Goal: Task Accomplishment & Management: Complete application form

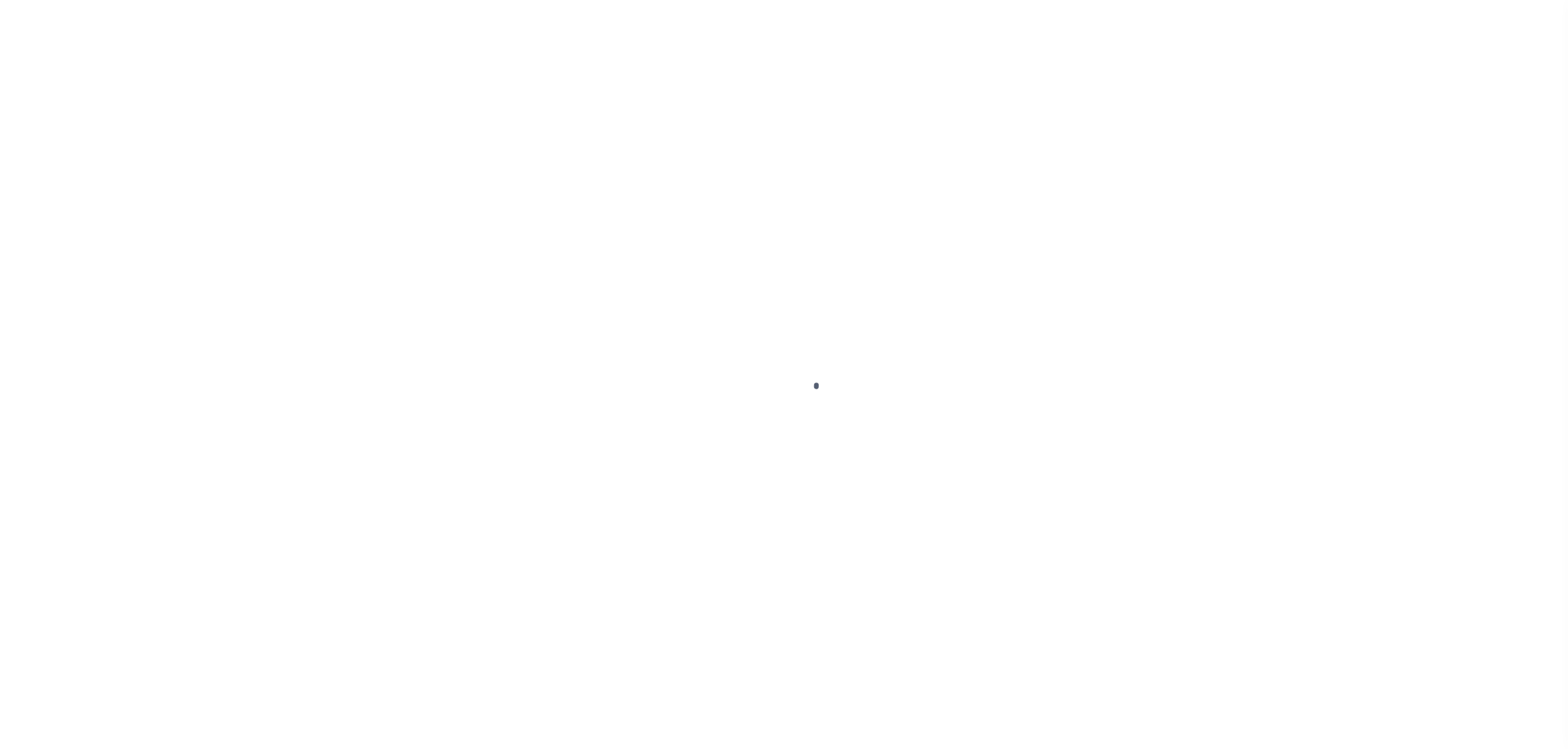
select select "200"
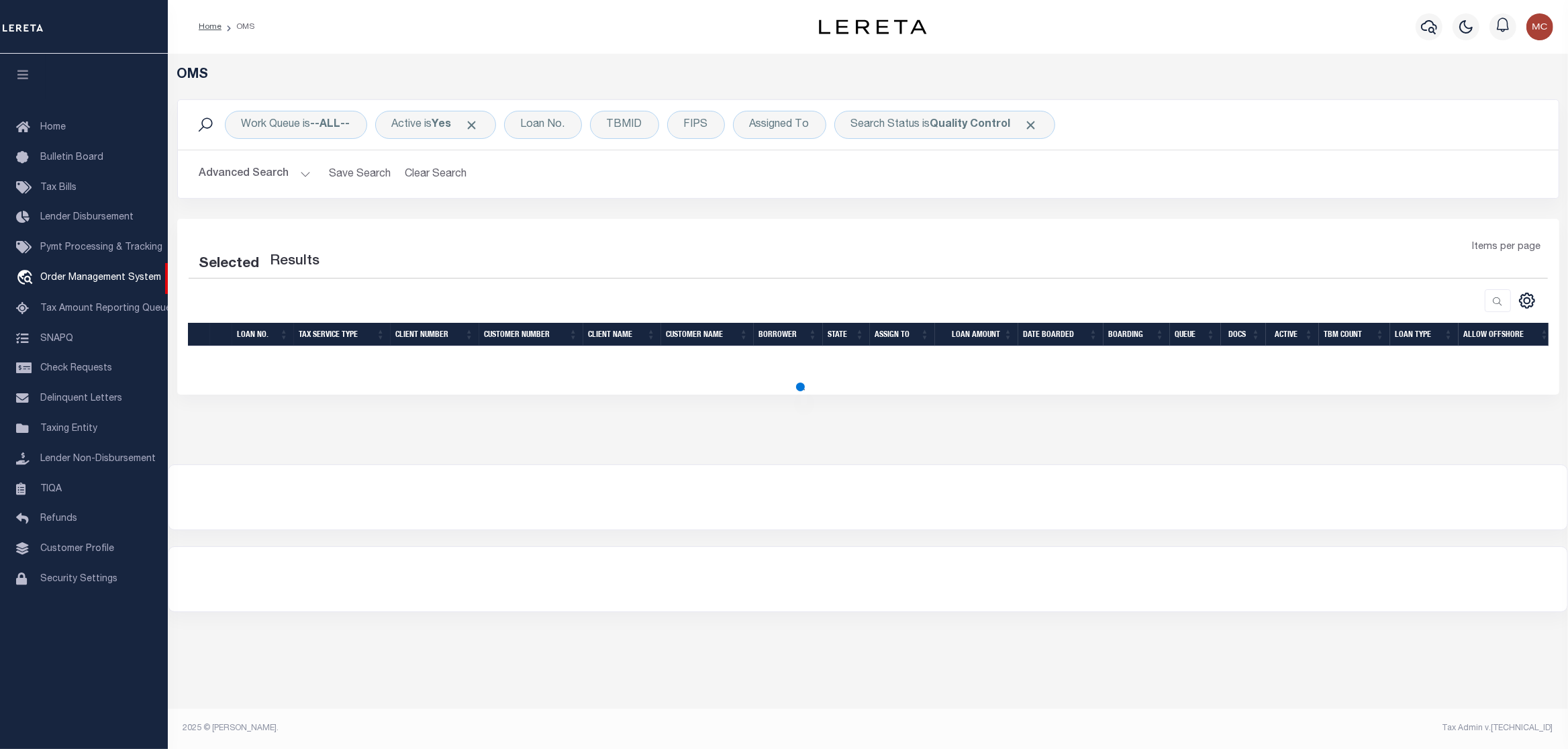
select select "200"
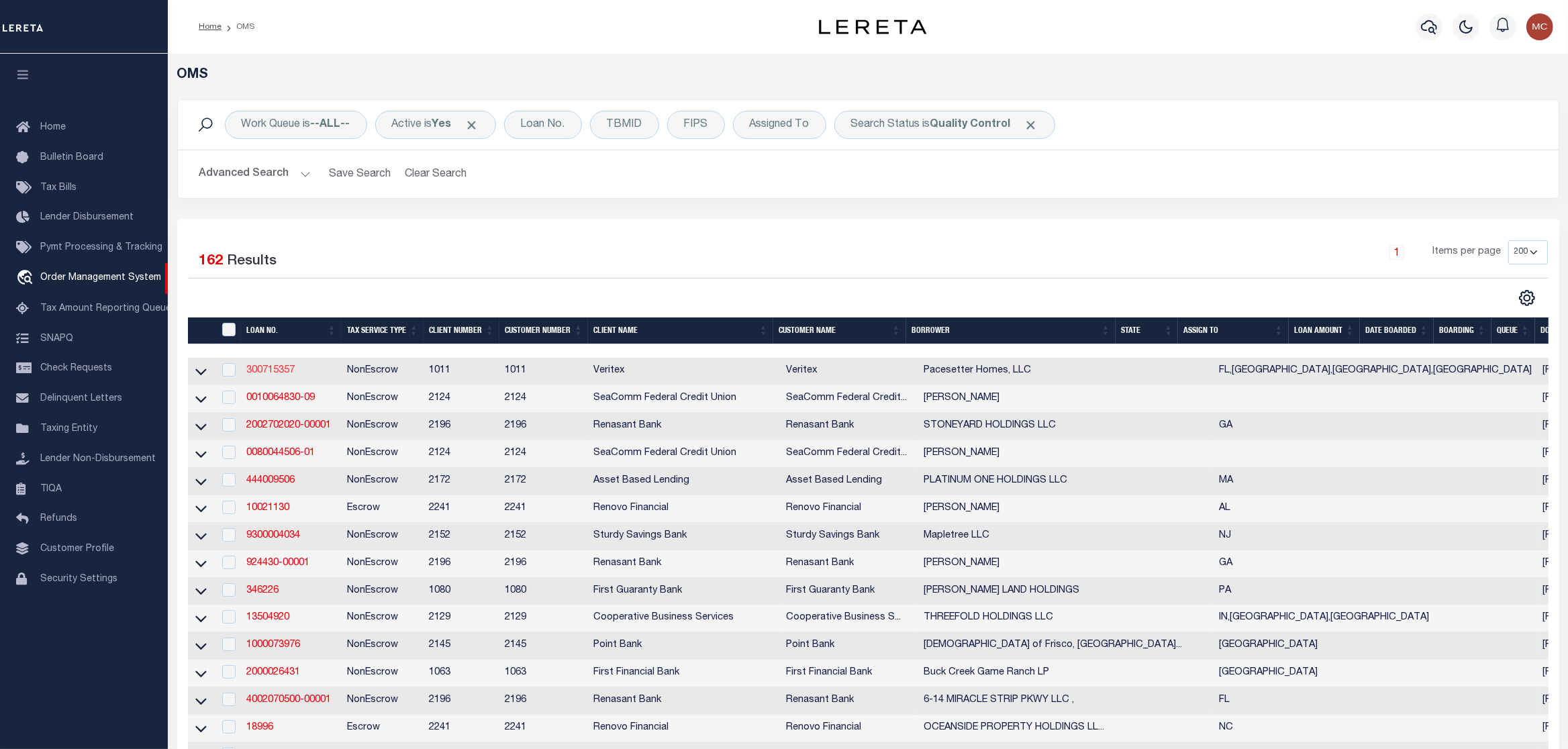
click at [274, 372] on link "300715357" at bounding box center [270, 370] width 48 height 9
checkbox input "true"
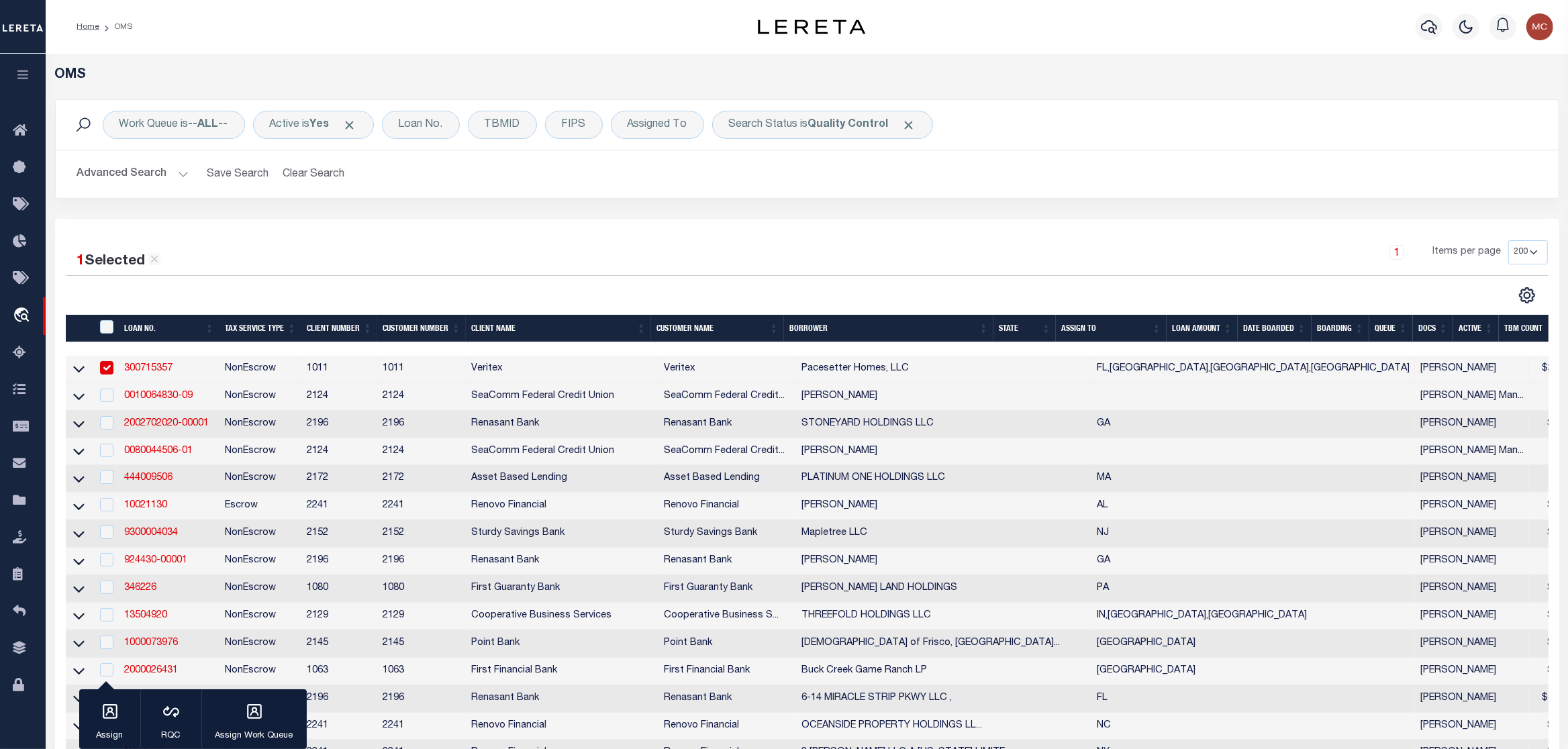
type input "300715357"
type input "Pacesetter Homes, LLC"
select select
select select "NonEscrow"
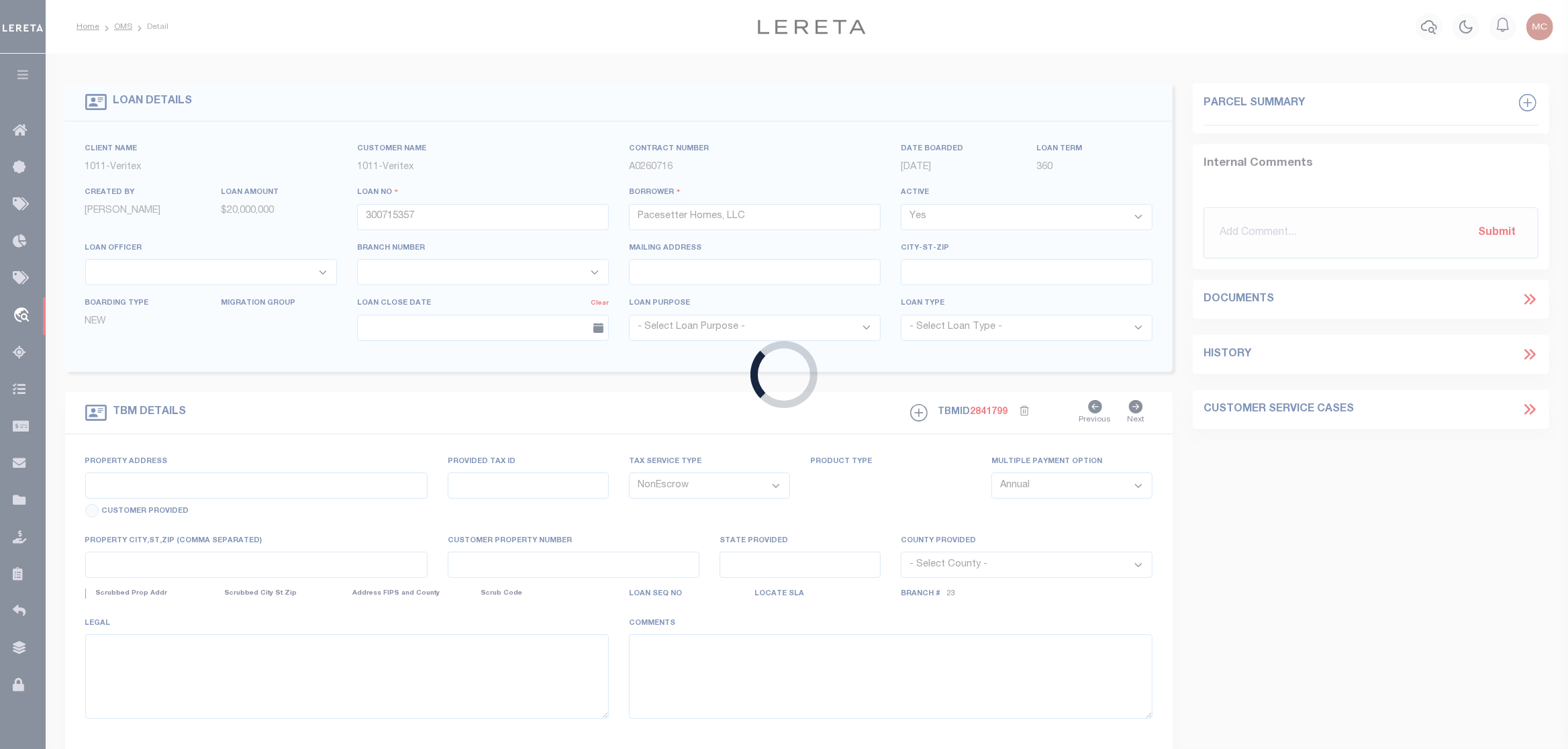
type input "22 LOTS STAR RANCH, PHASE 6,"
select select
type input "[PERSON_NAME], [GEOGRAPHIC_DATA], 78634"
type input "[GEOGRAPHIC_DATA]"
select select "7434"
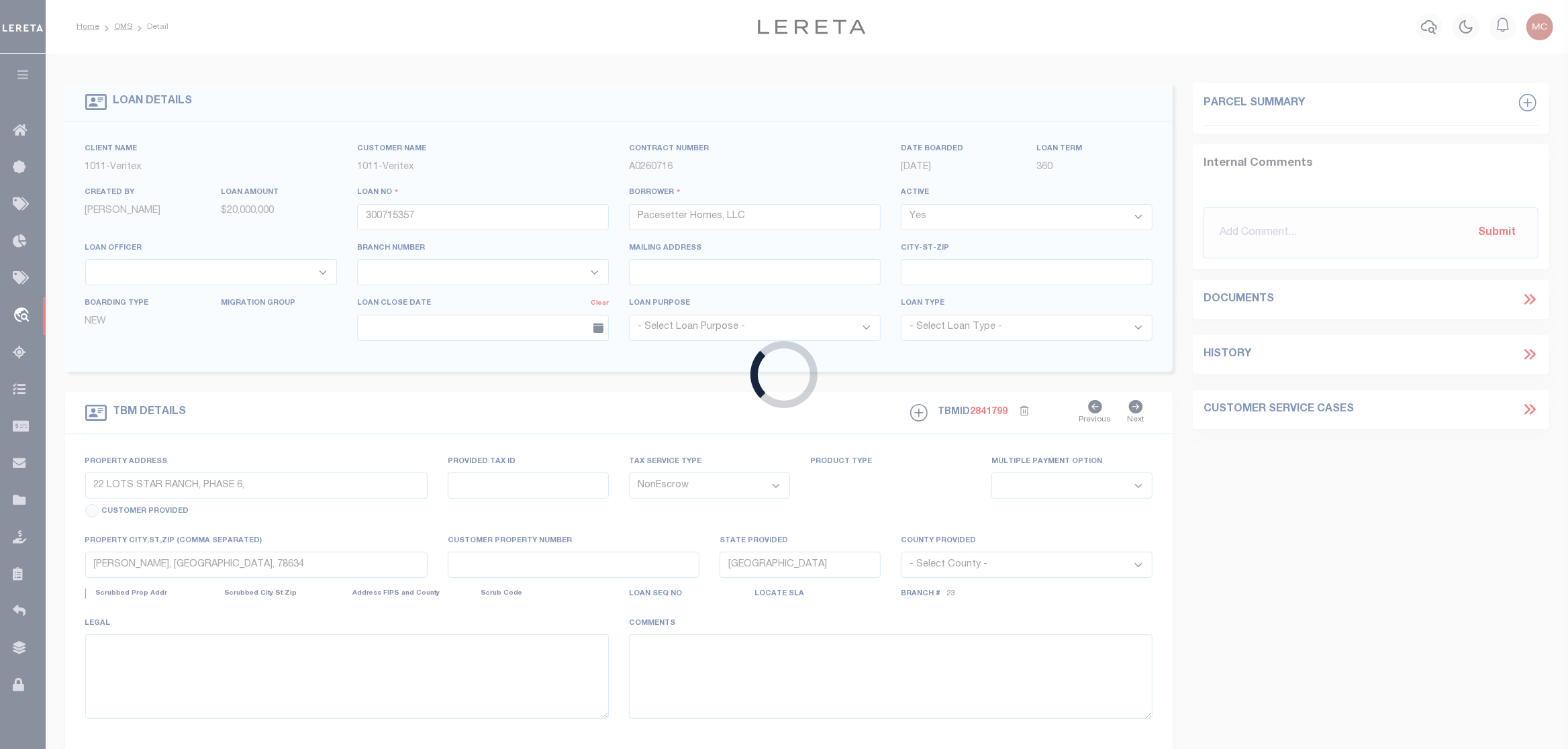
select select "65"
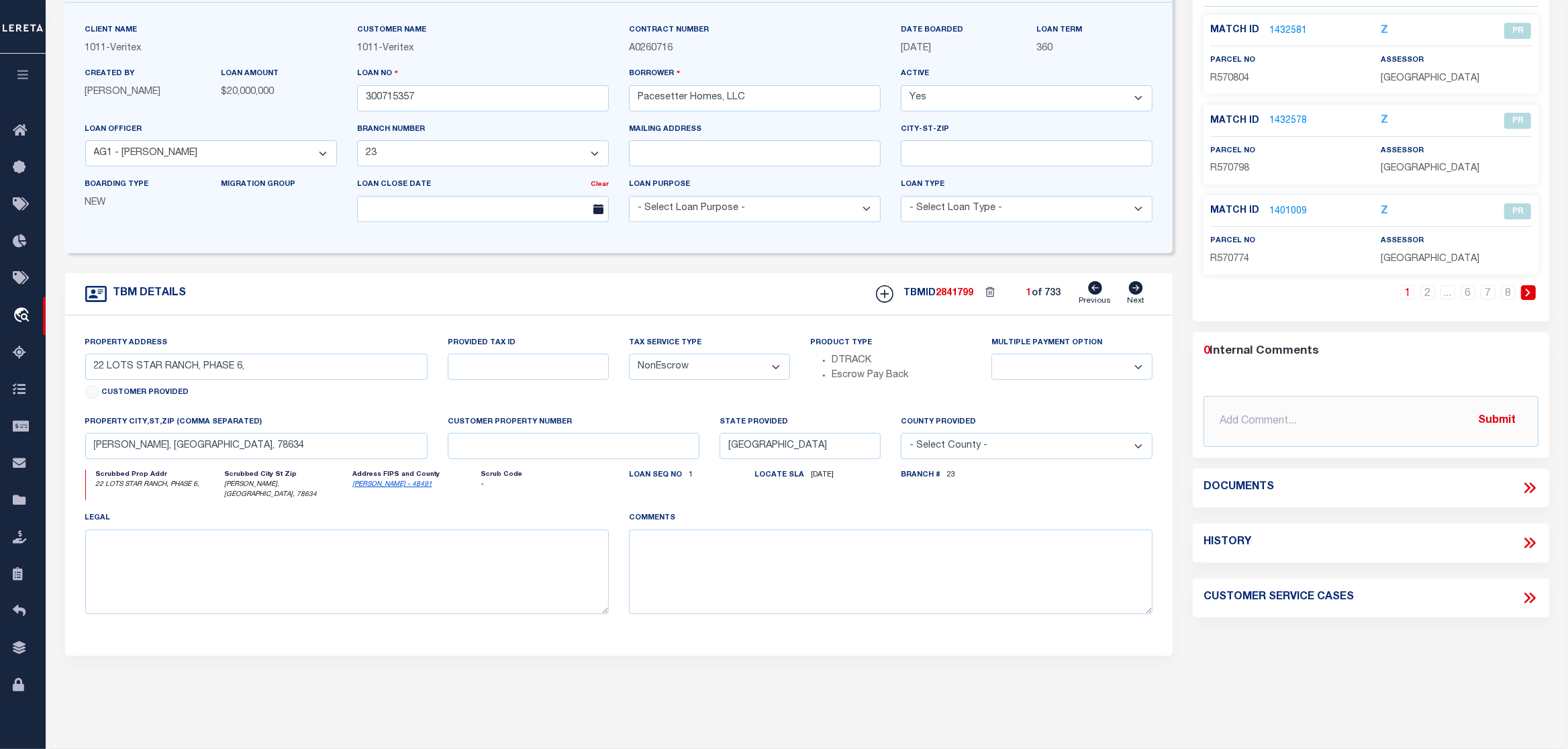
scroll to position [141, 0]
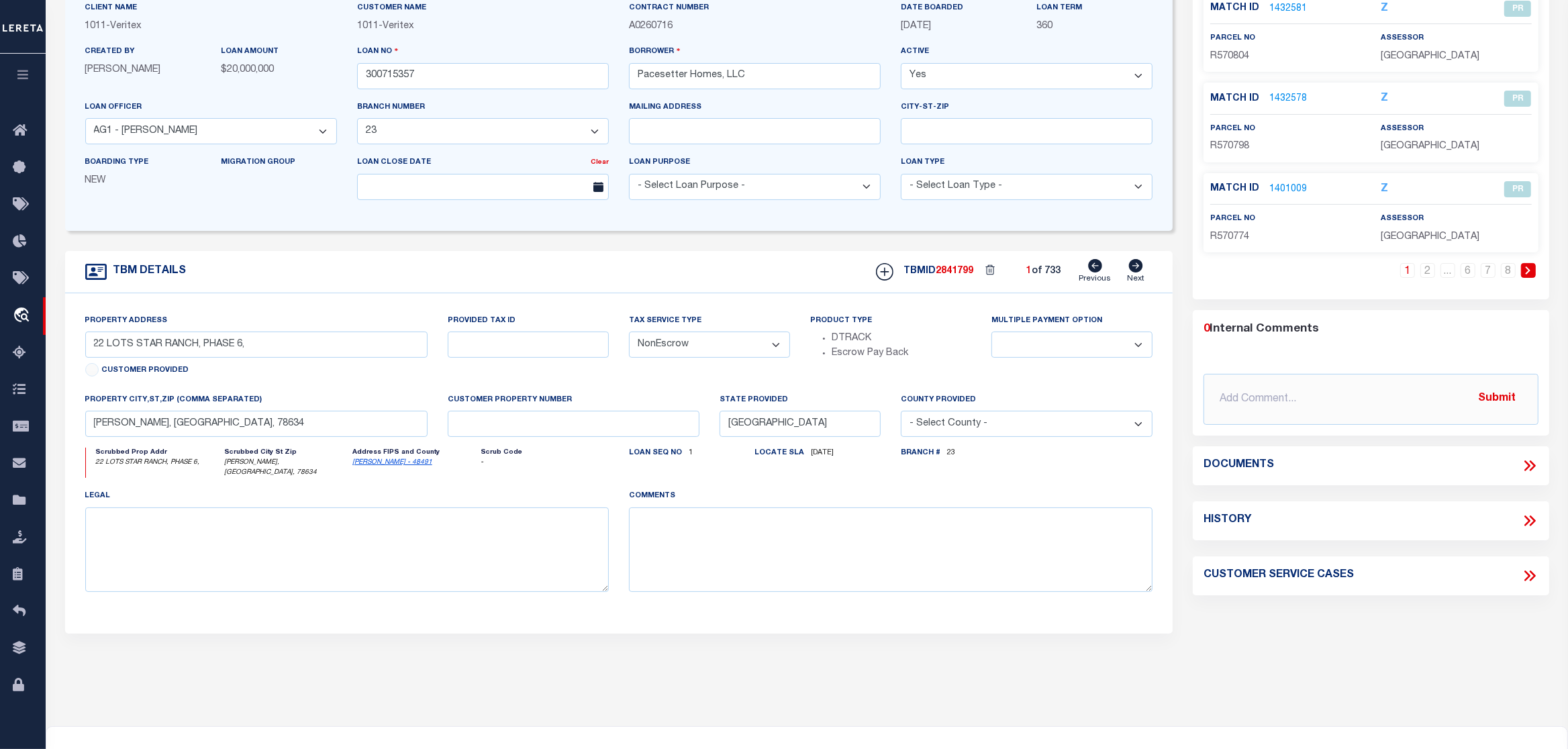
click at [1128, 274] on link "Next" at bounding box center [1135, 271] width 17 height 26
type input "[STREET_ADDRESS]"
type input "Unit 187"
select select
type input "Pflugerville Tx 78660"
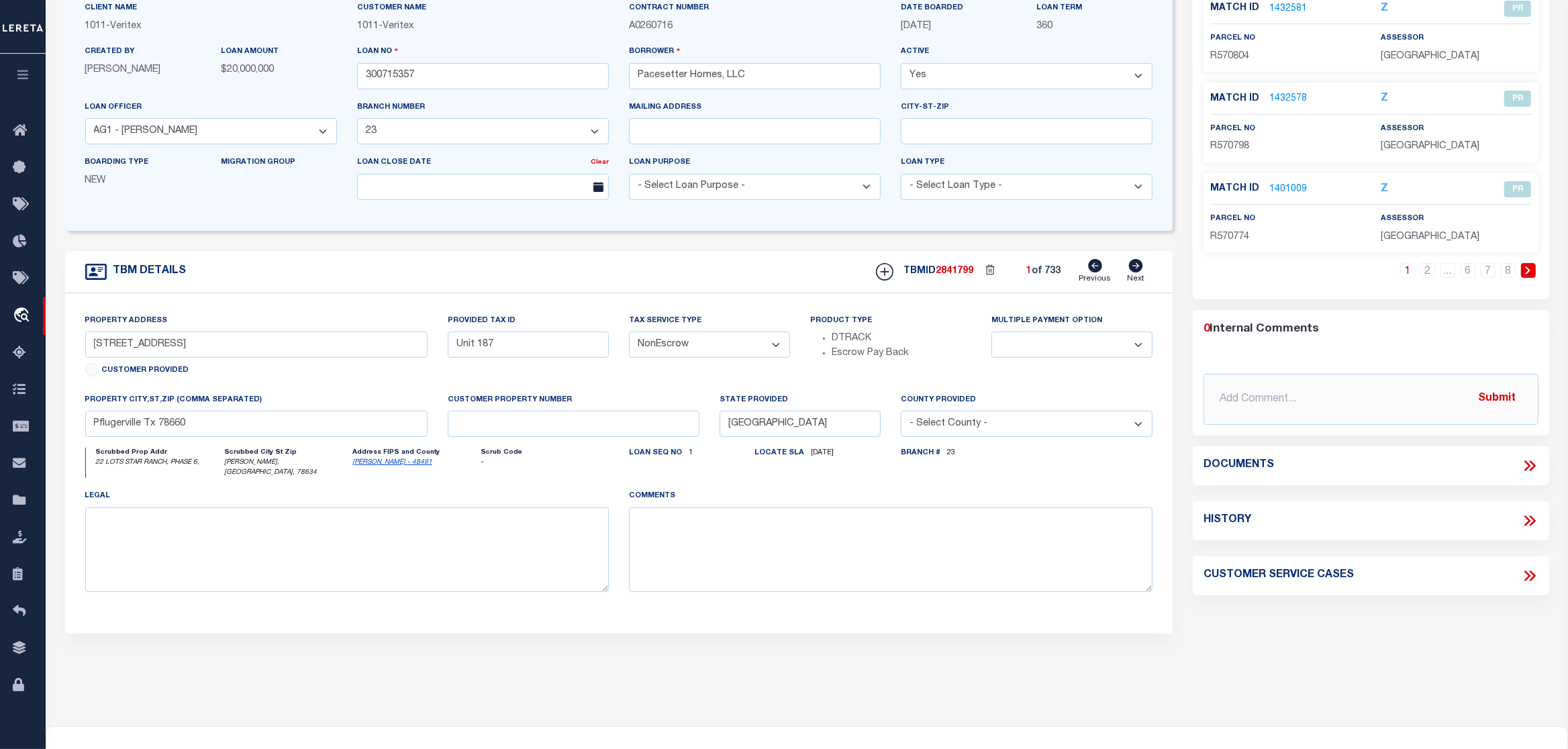
select select "[PERSON_NAME]"
type textarea "See Attached"
type textarea "Unit 187. [PERSON_NAME] [DATE]"
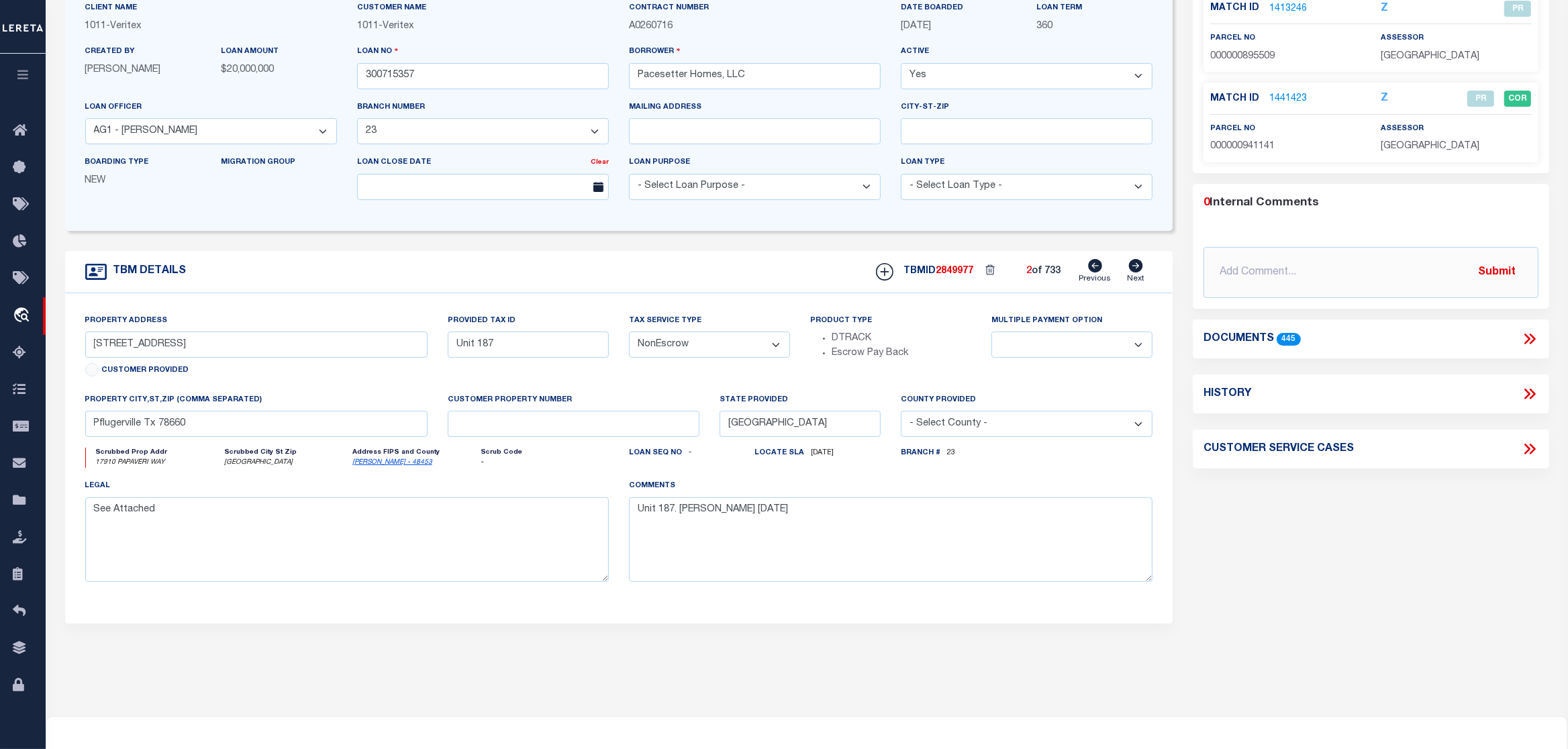
click at [1532, 338] on icon at bounding box center [1532, 339] width 6 height 11
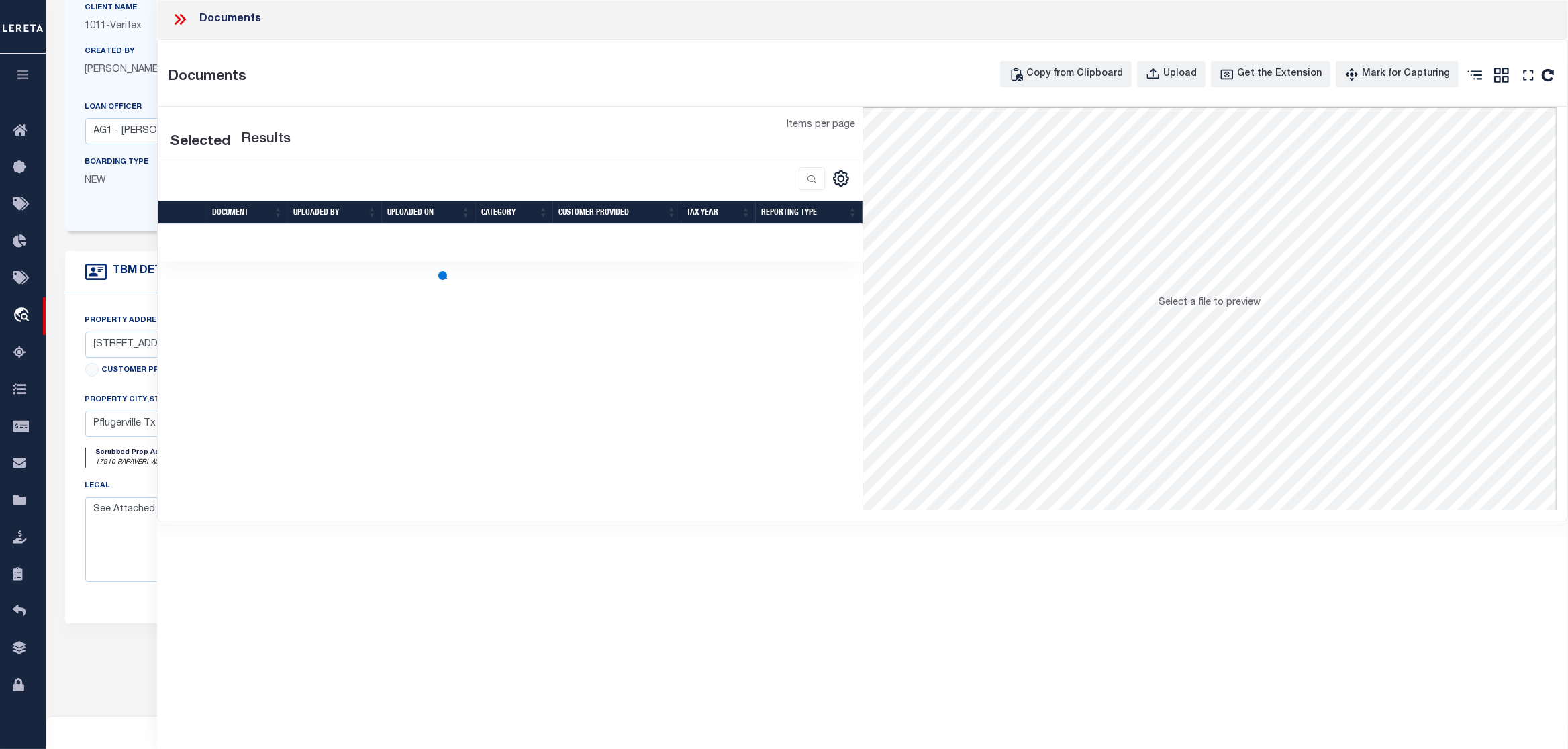
click at [461, 246] on div at bounding box center [510, 243] width 704 height 5
click at [1500, 81] on icon at bounding box center [1501, 75] width 15 height 15
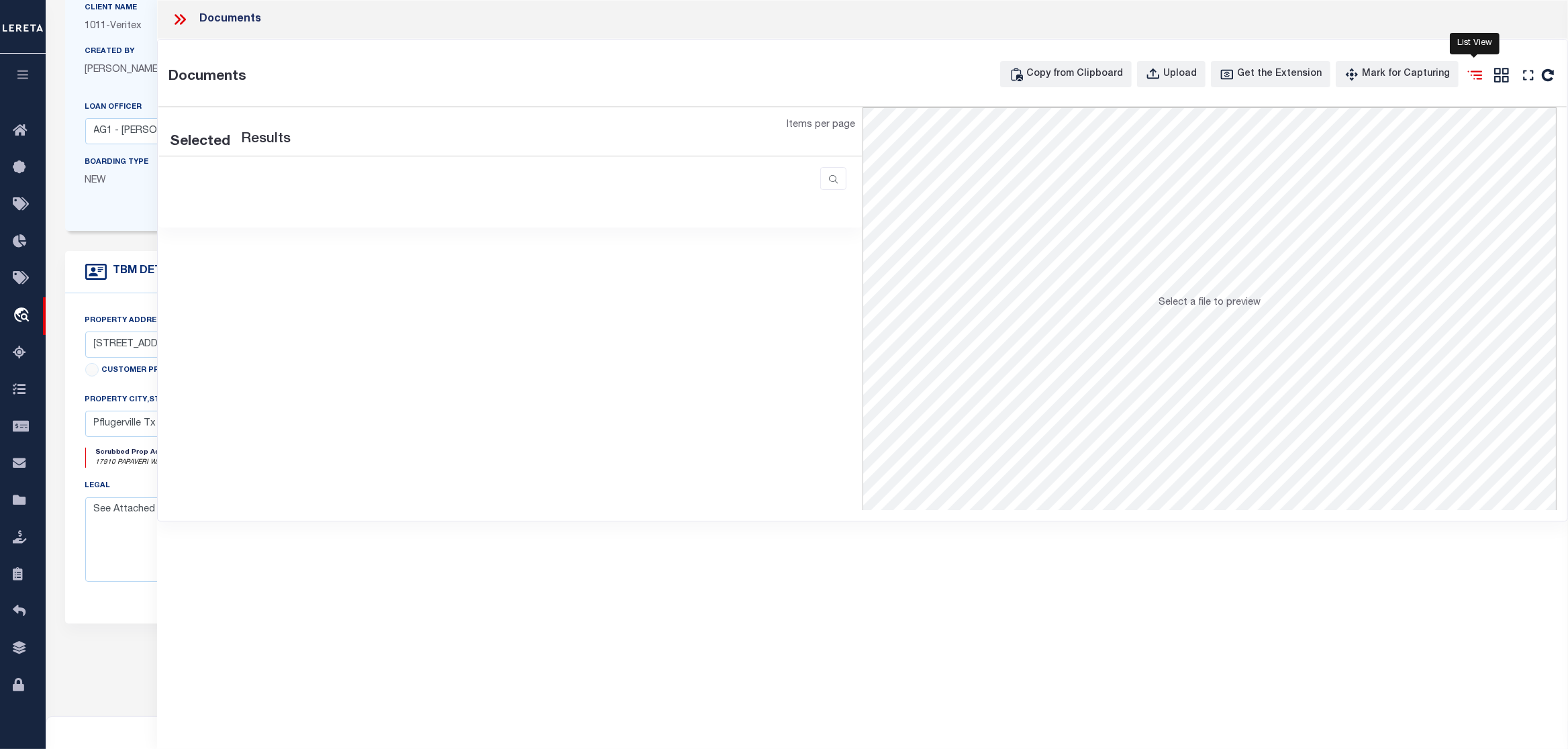
click at [1475, 73] on icon at bounding box center [1475, 75] width 15 height 9
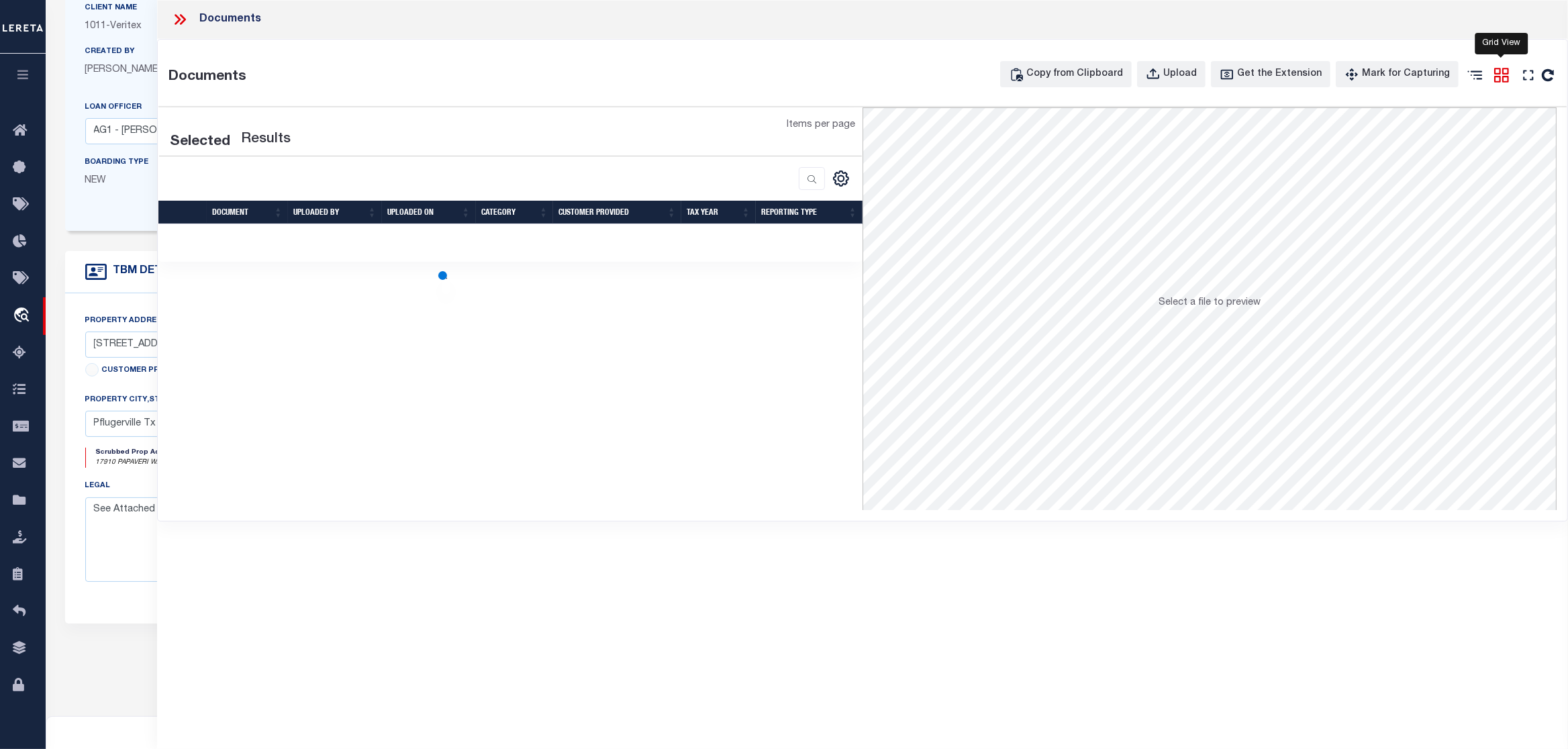
click at [1501, 73] on icon at bounding box center [1501, 74] width 17 height 17
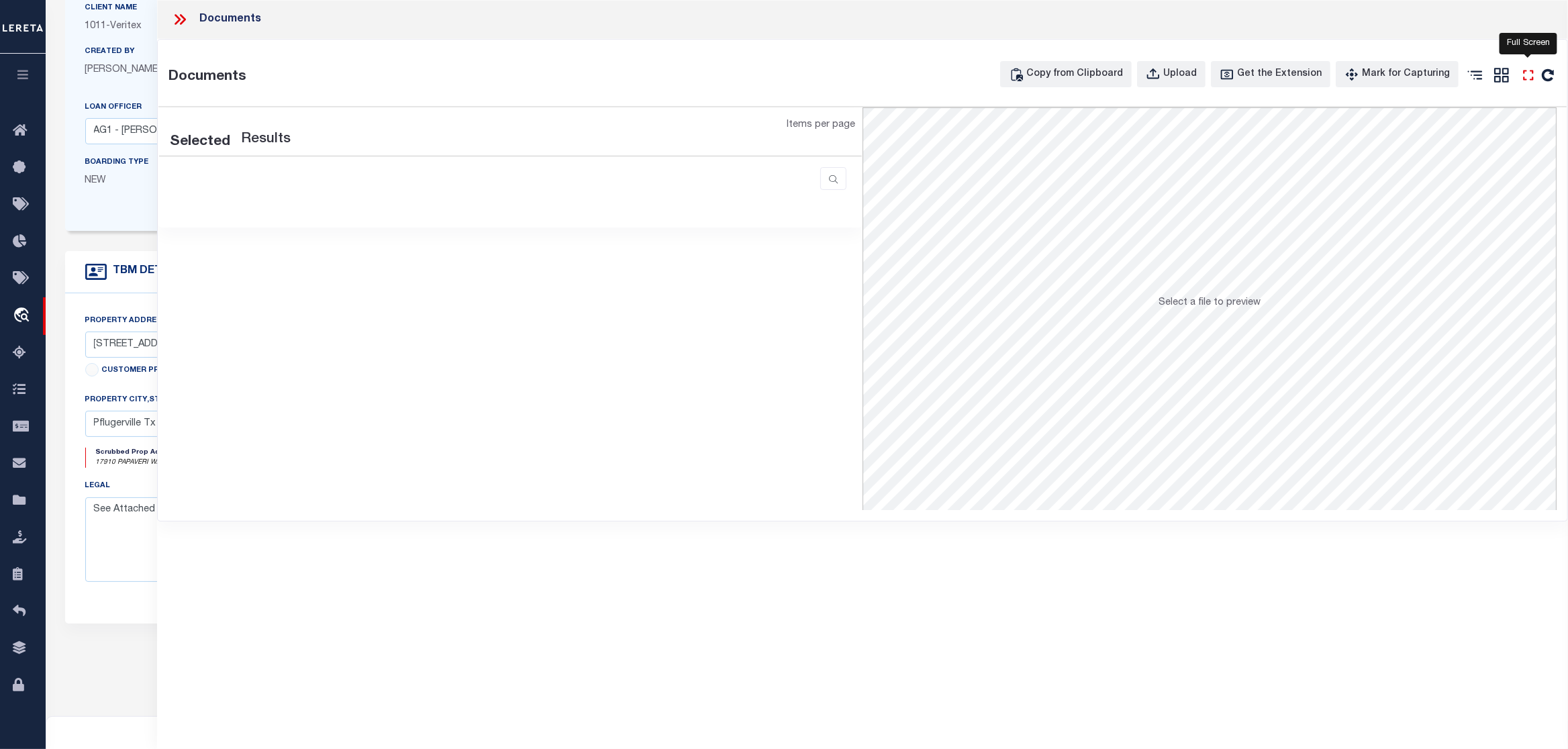
click at [1532, 74] on icon at bounding box center [1527, 74] width 17 height 17
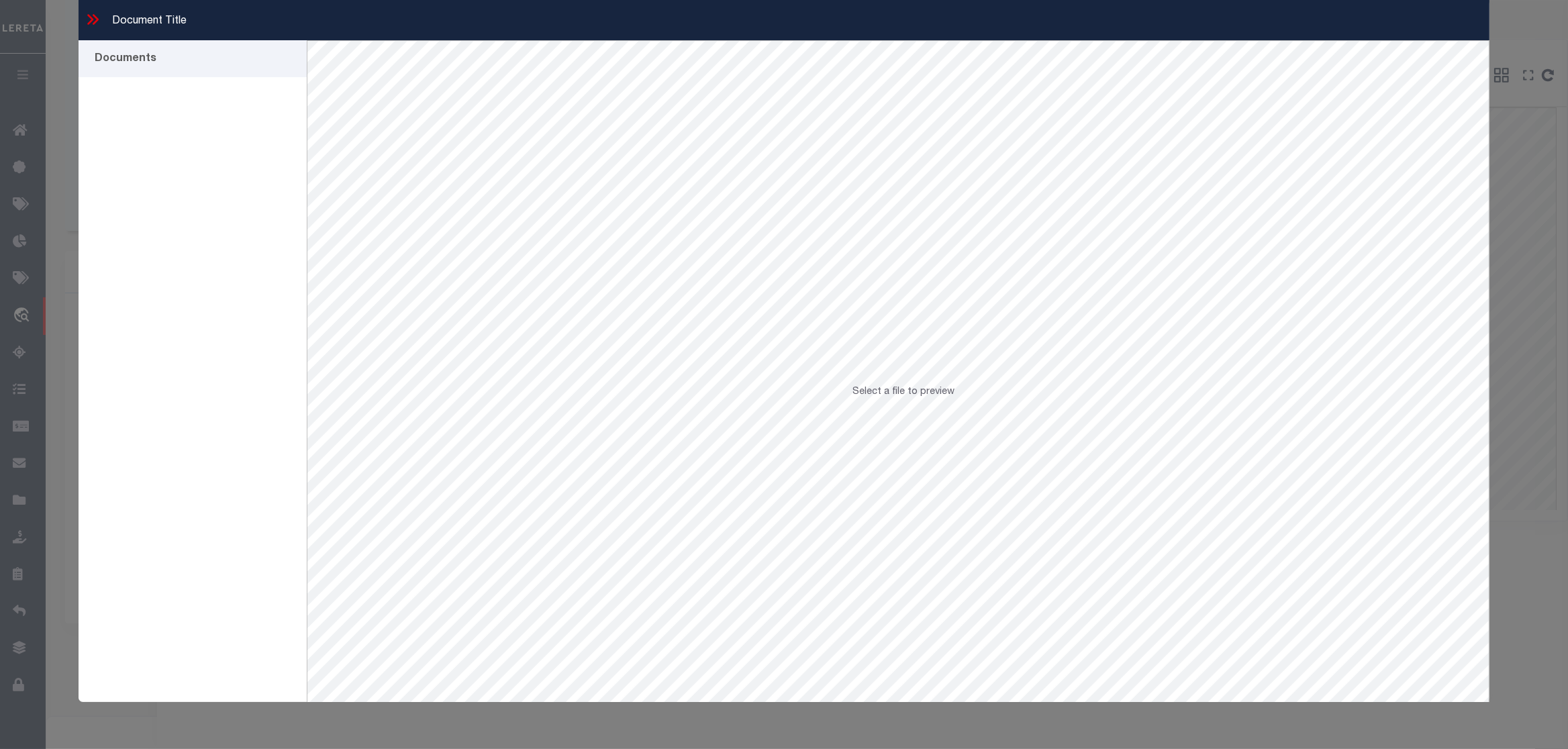
click at [116, 56] on div "Documents" at bounding box center [117, 59] width 78 height 16
click at [93, 17] on icon at bounding box center [92, 19] width 17 height 17
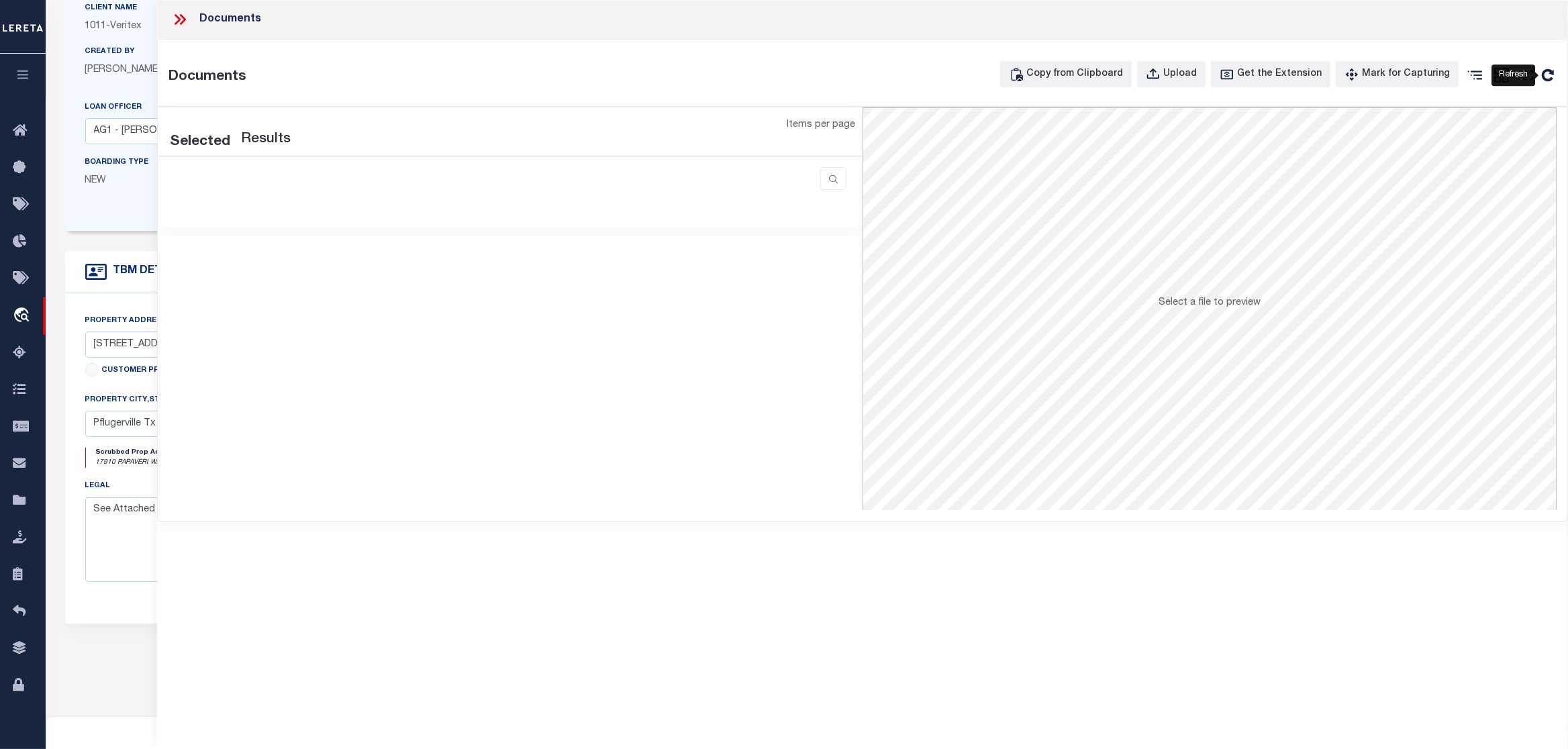
click at [1543, 73] on icon at bounding box center [1547, 75] width 12 height 12
click at [180, 17] on icon at bounding box center [179, 19] width 17 height 17
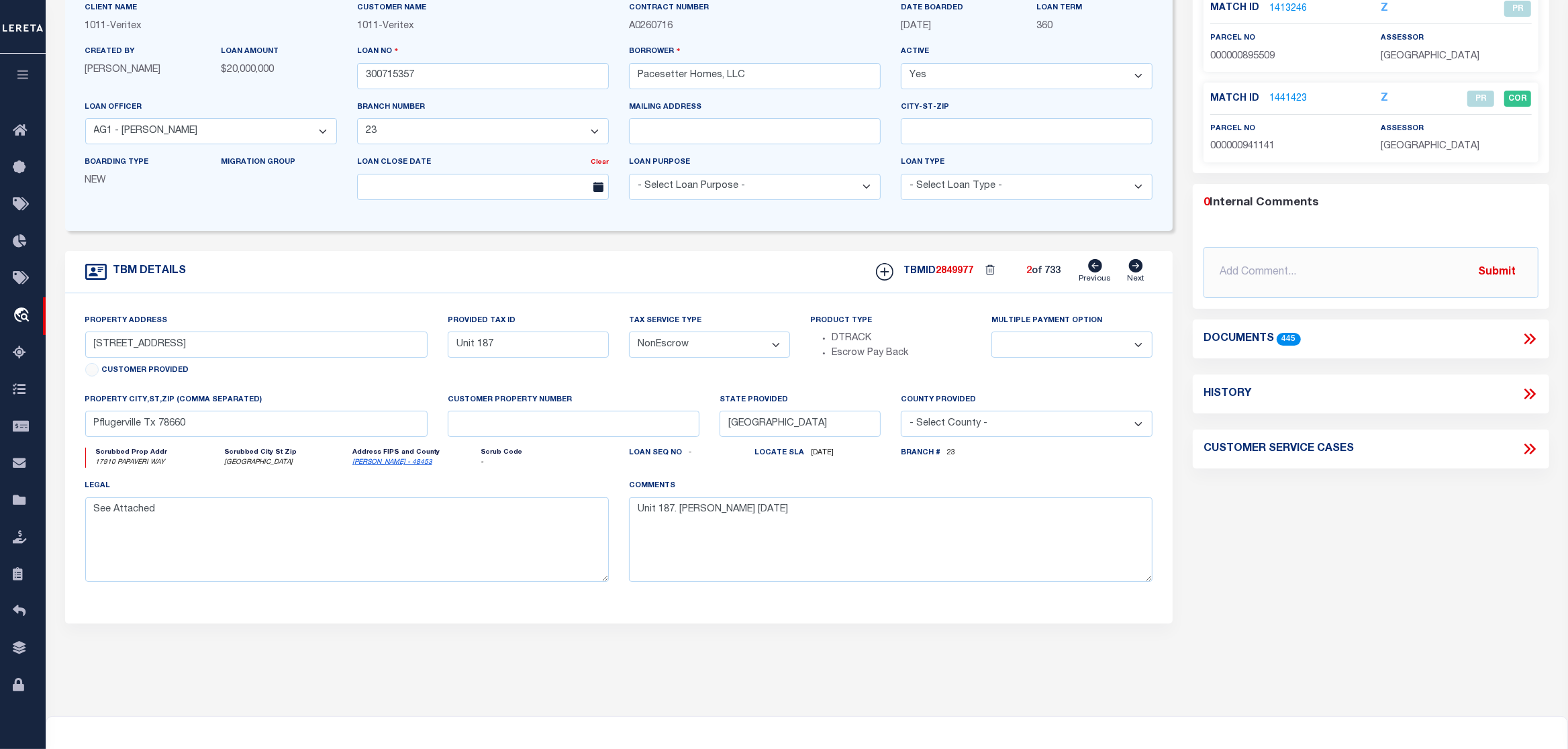
click at [1532, 347] on icon at bounding box center [1529, 338] width 17 height 17
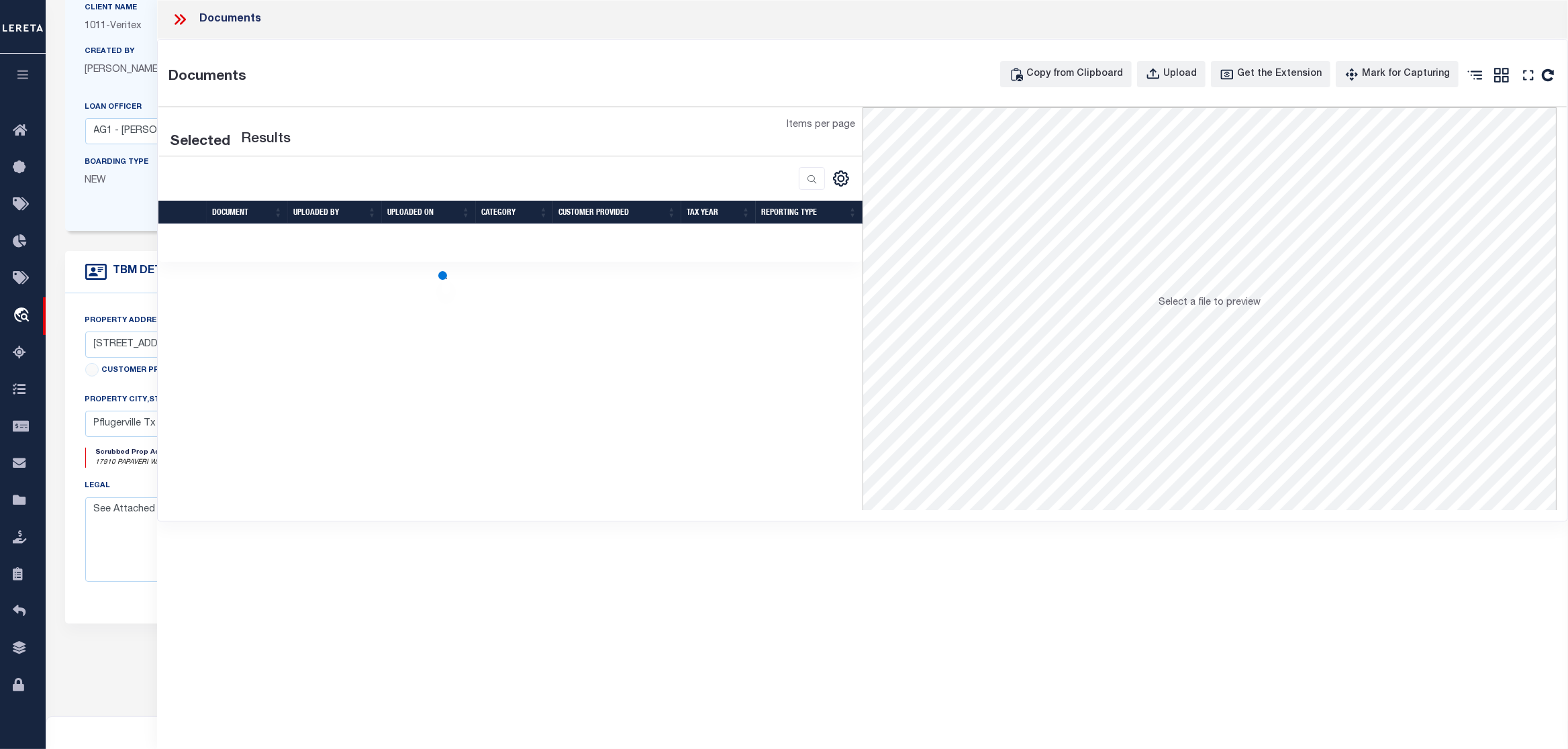
click at [514, 372] on div "Documents Documents Copy from Clipboard Upload Get the Extension Mark for Captu…" at bounding box center [863, 355] width 1411 height 712
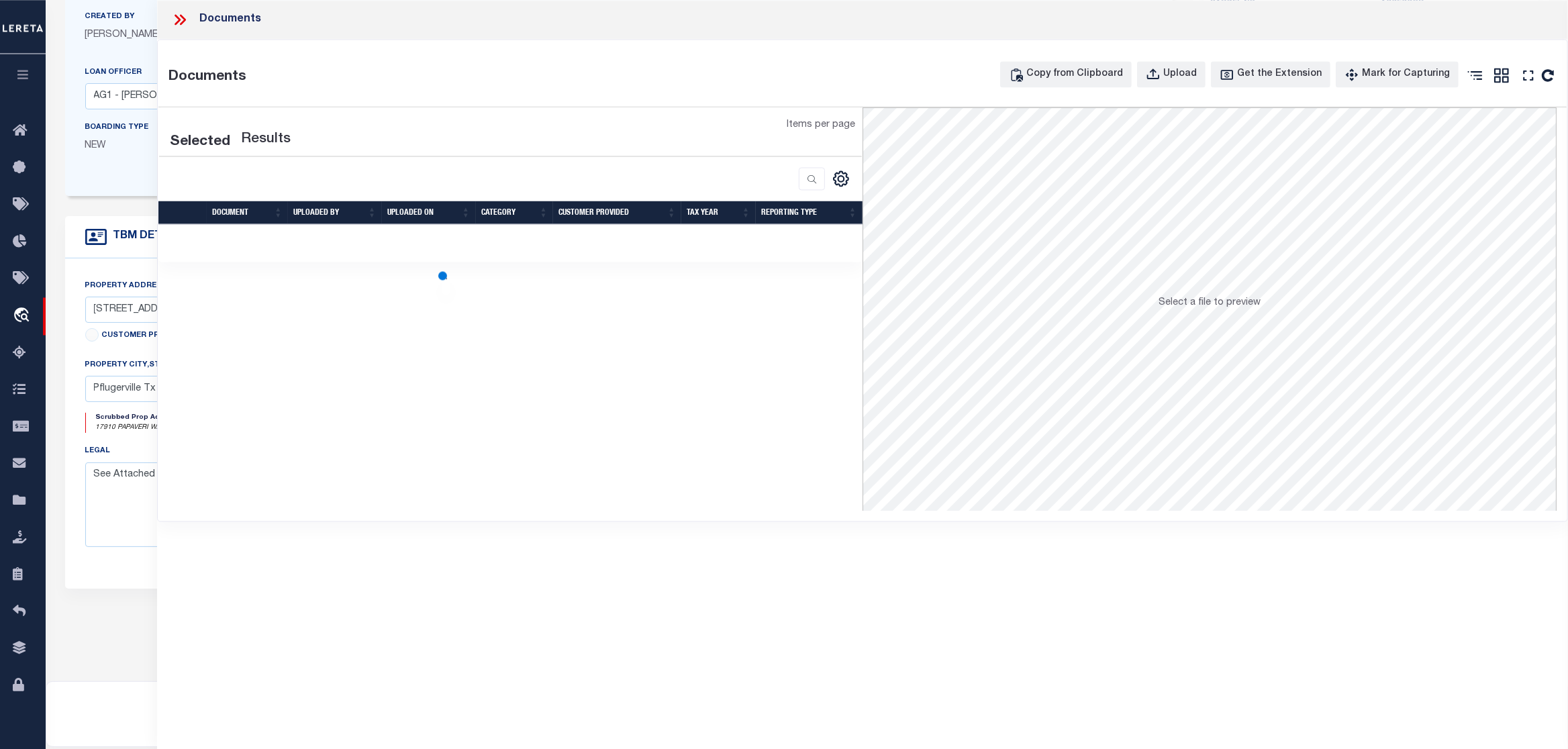
scroll to position [0, 0]
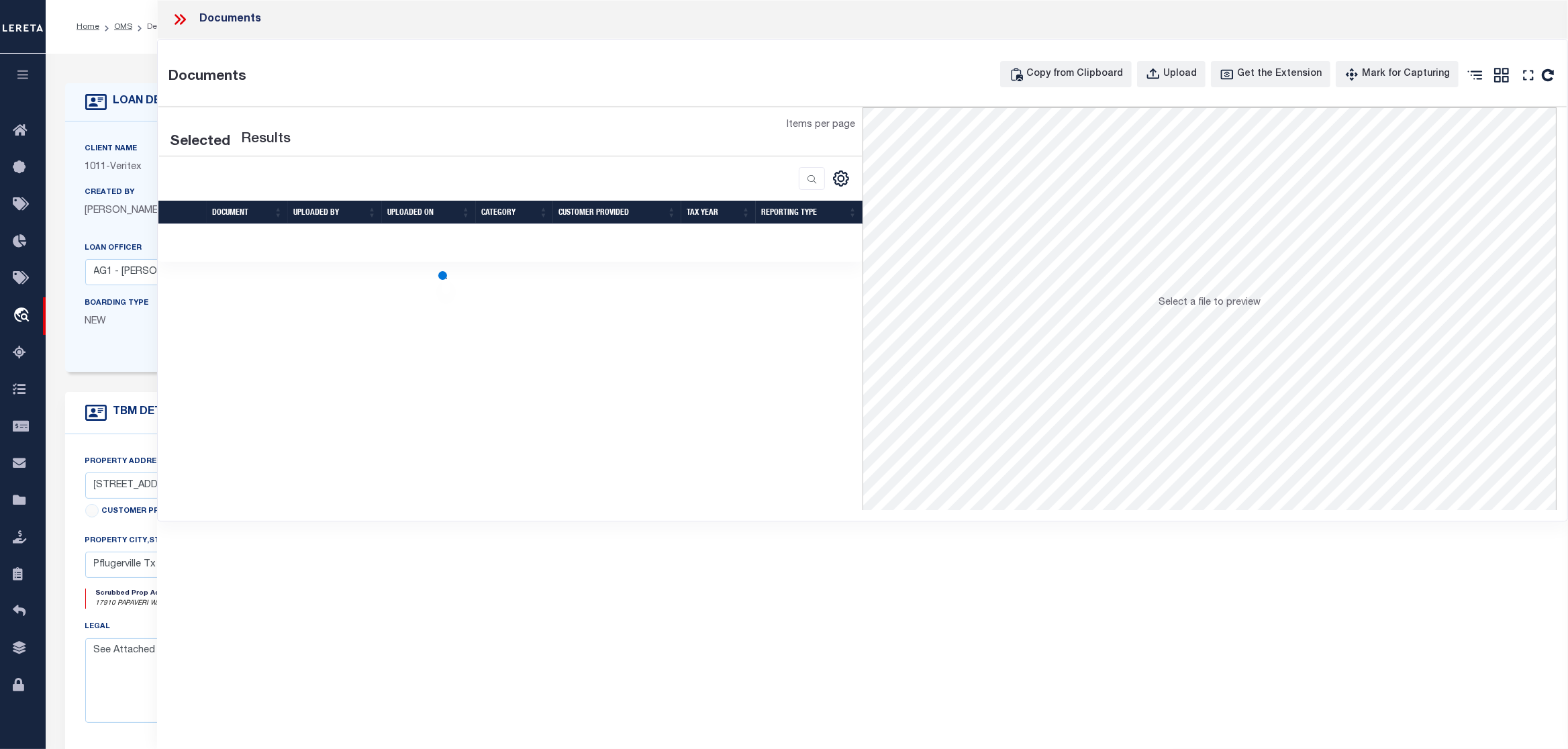
click at [140, 195] on div "Created By [PERSON_NAME]" at bounding box center [143, 202] width 116 height 33
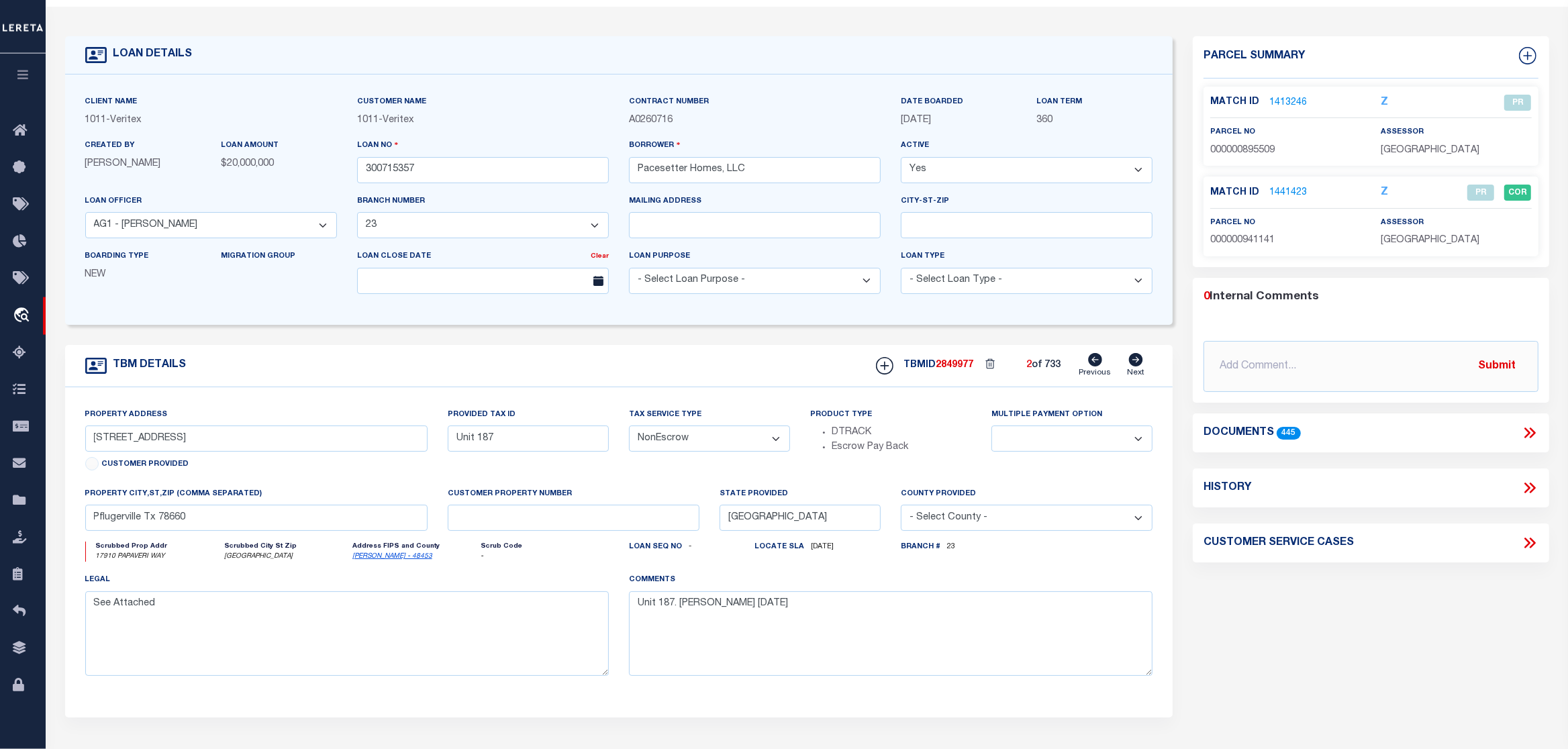
scroll to position [141, 0]
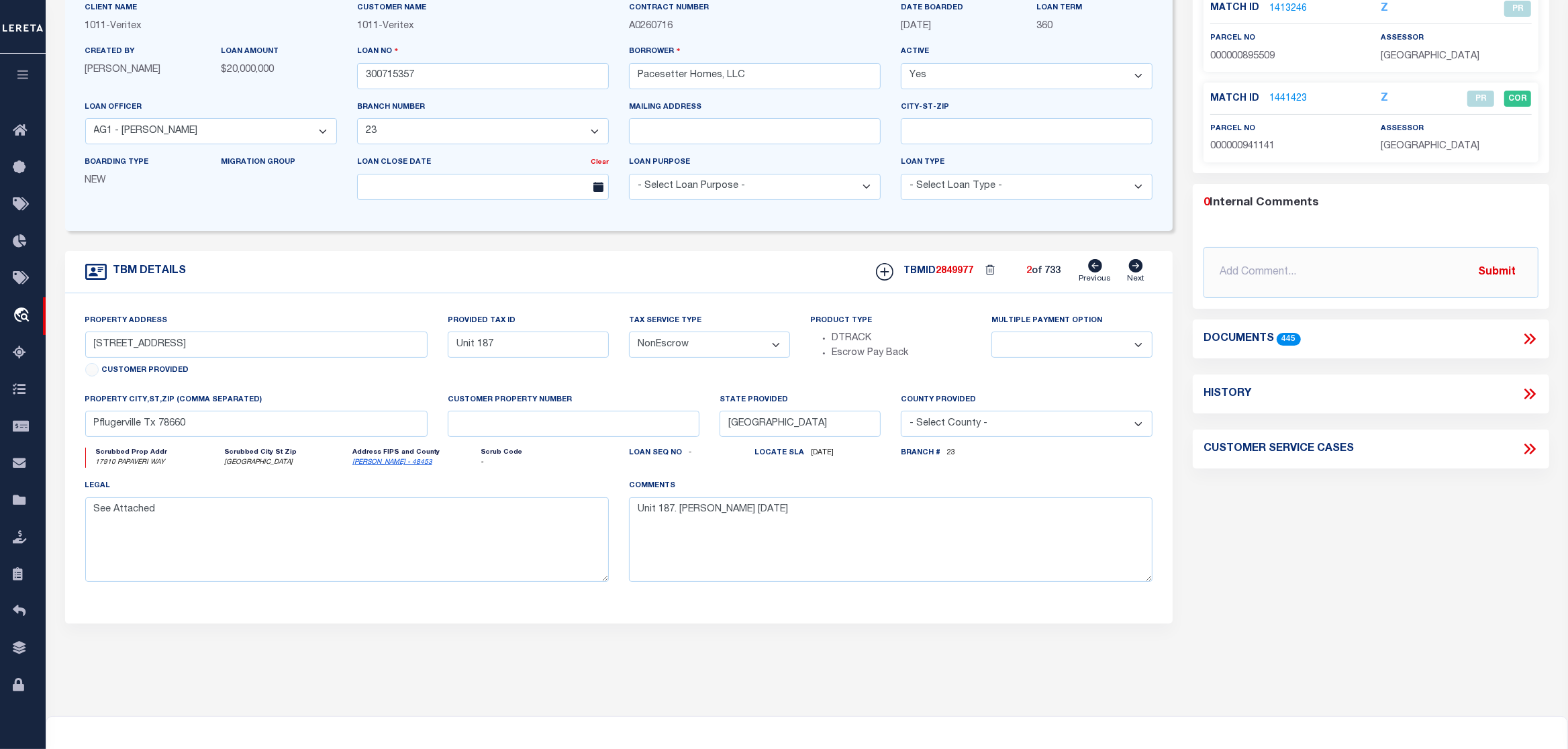
click at [1097, 269] on icon at bounding box center [1094, 265] width 14 height 13
type input "22 LOTS STAR RANCH, PHASE 6,"
select select
type input "[PERSON_NAME], [GEOGRAPHIC_DATA], 78634"
select select
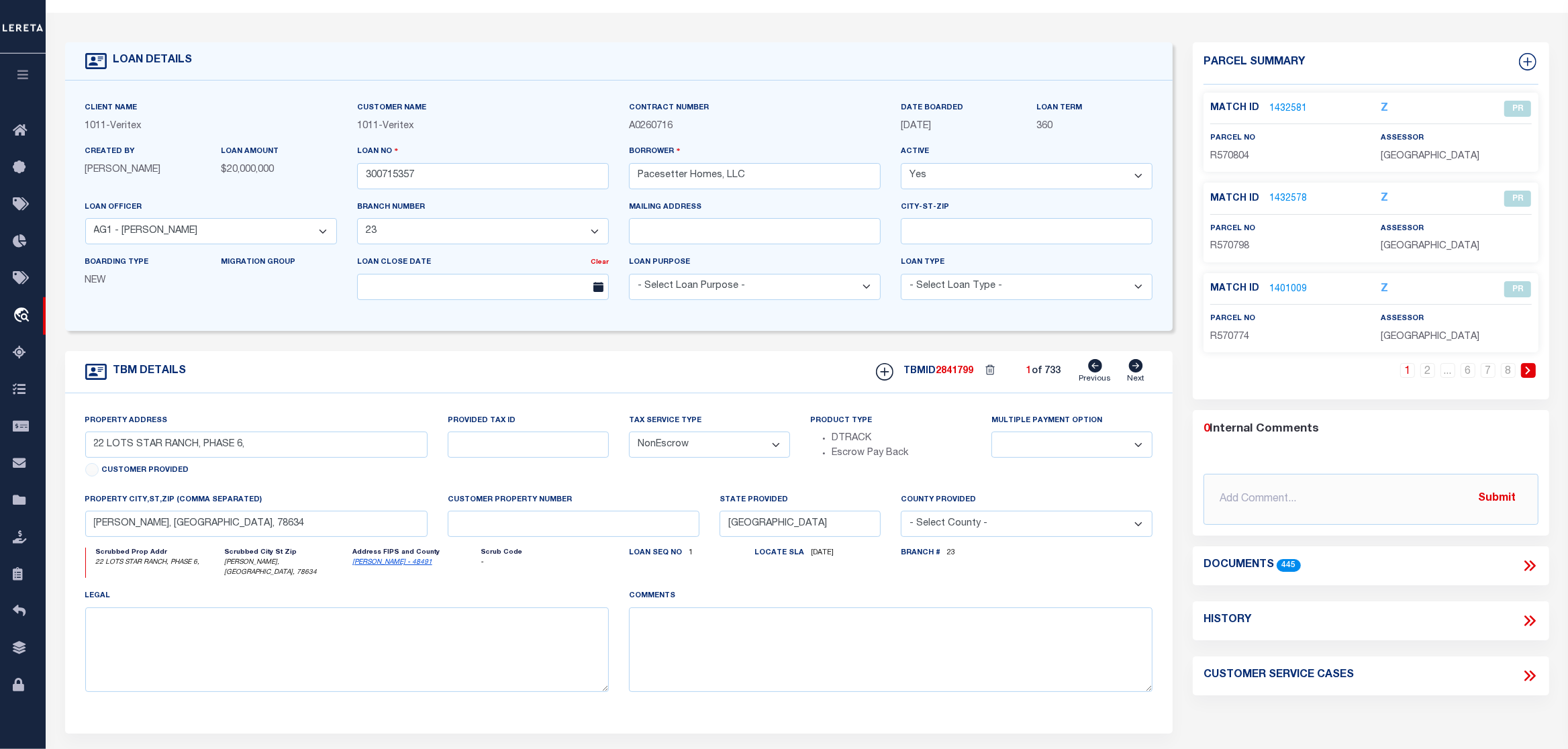
scroll to position [0, 0]
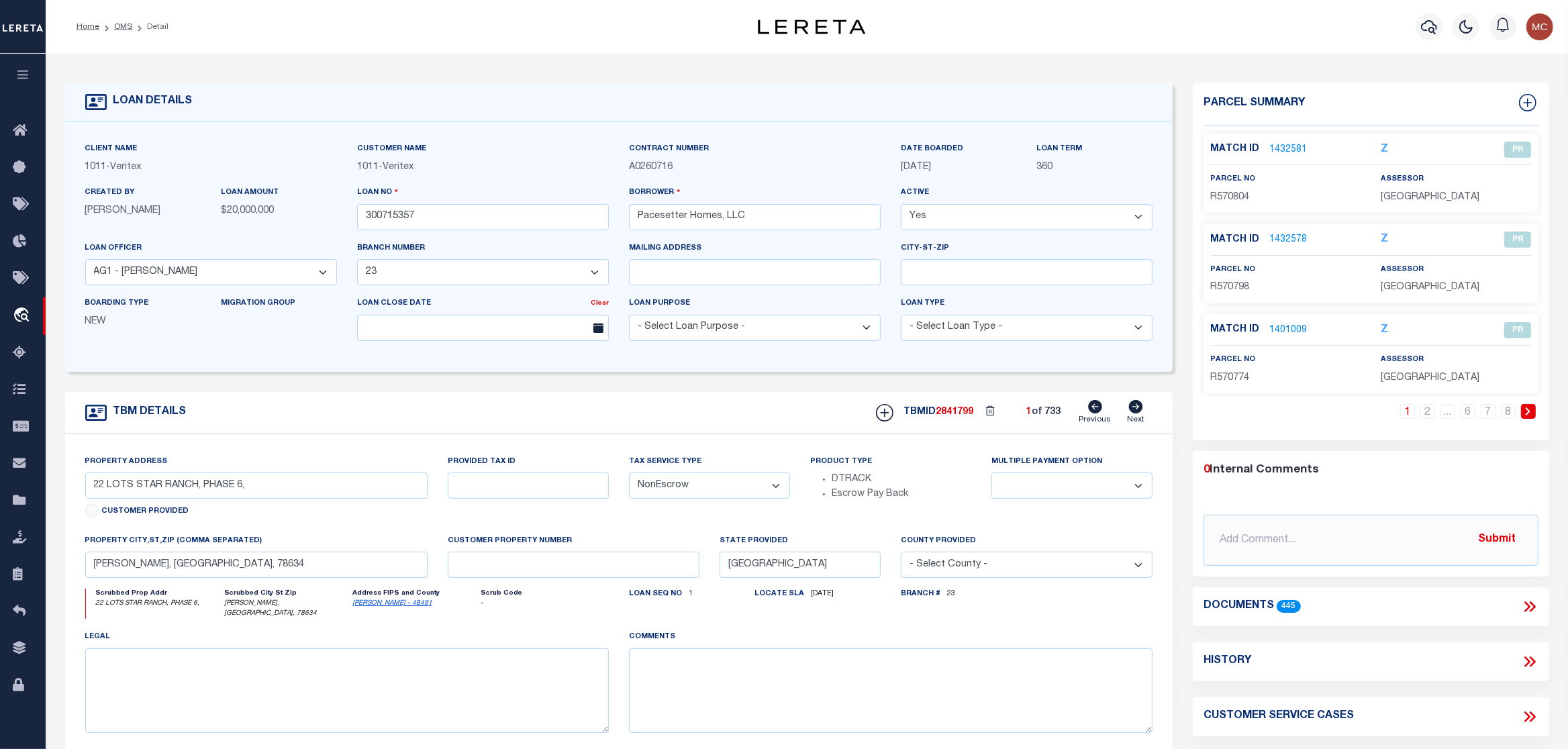
click at [1288, 151] on link "1432581" at bounding box center [1288, 150] width 37 height 14
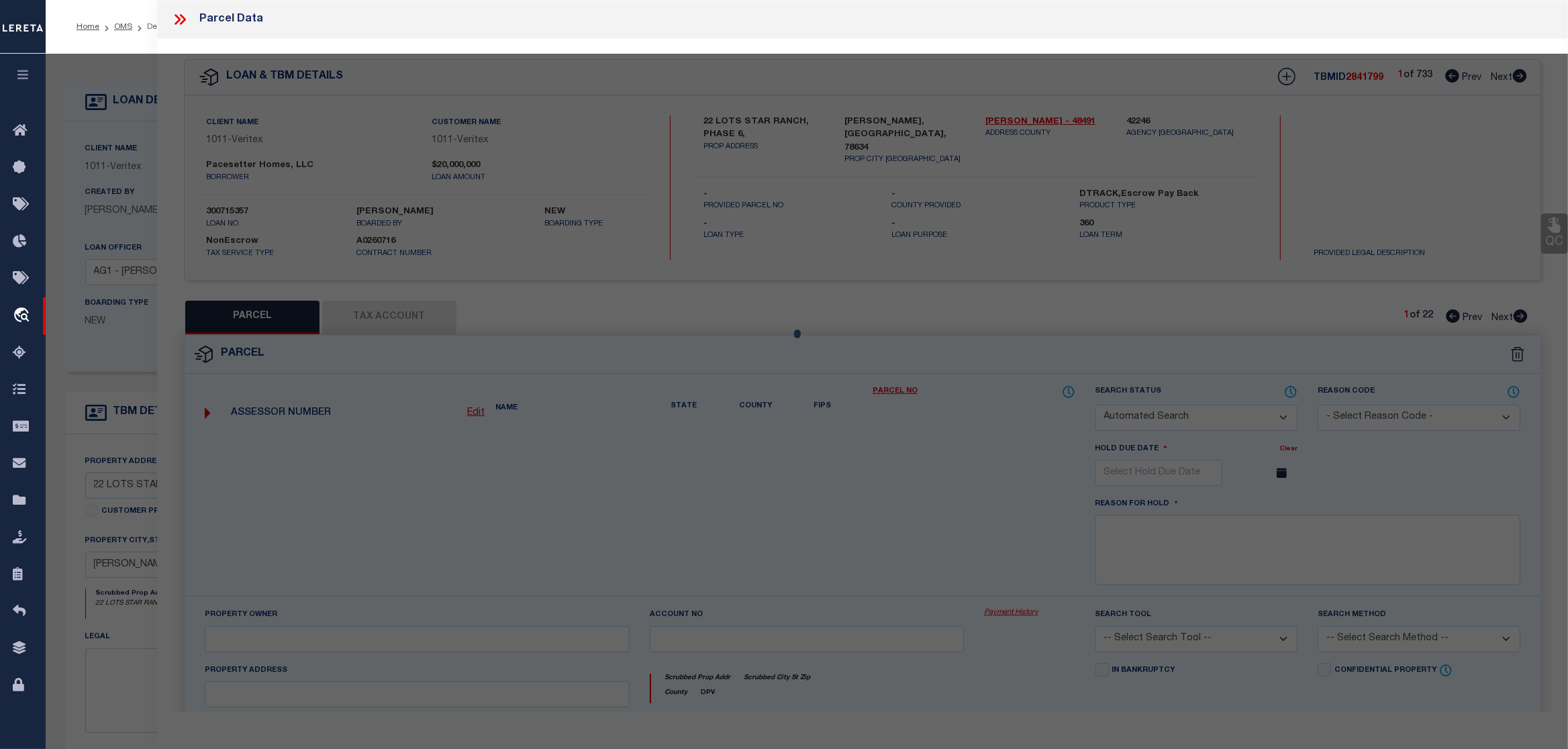
checkbox input "false"
select select "PR"
type input "FLOWERS, [PERSON_NAME]"
select select
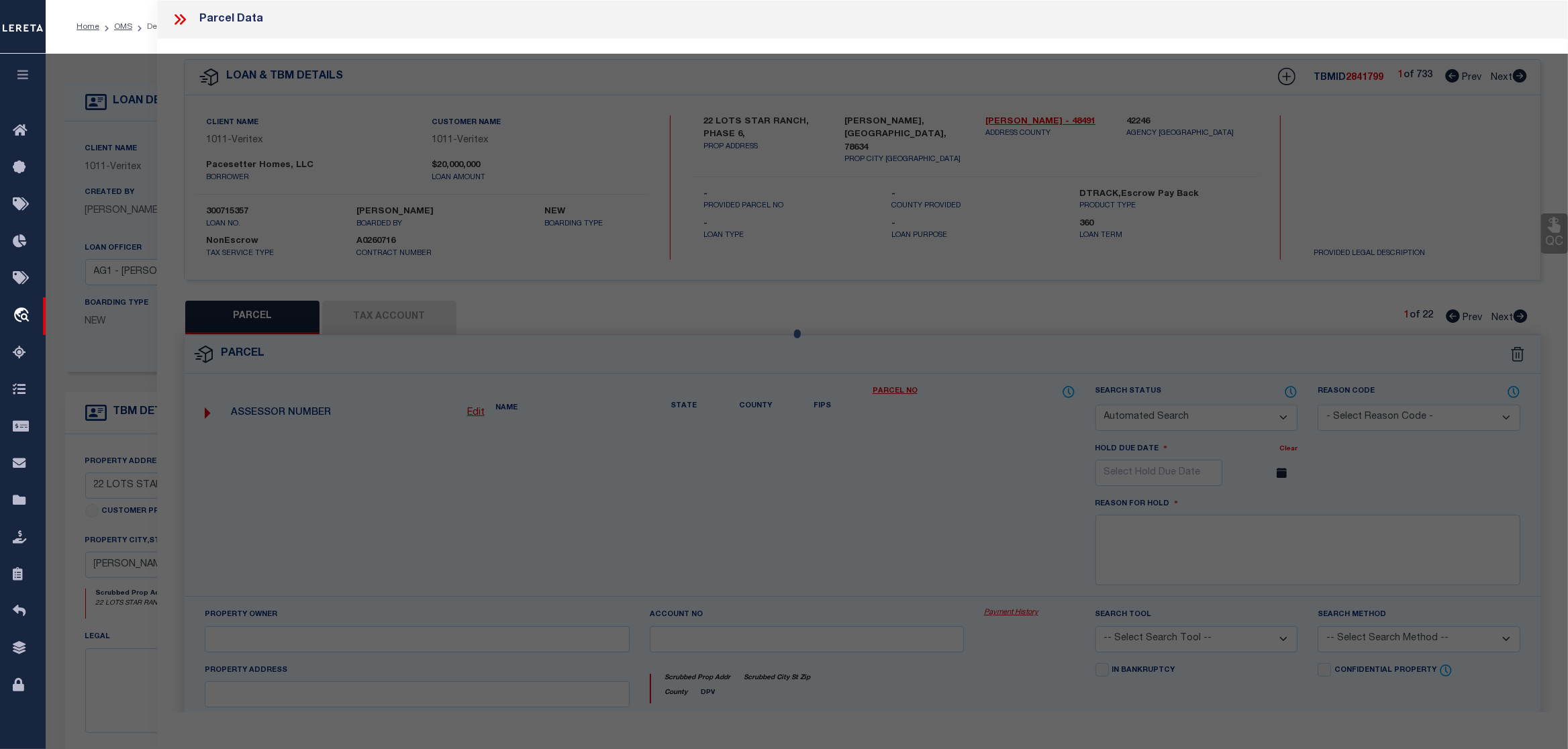
type input "[STREET_ADDRESS]"
type input "[PERSON_NAME][GEOGRAPHIC_DATA]"
type textarea "S11746 - STAR RANCH SEC [STREET_ADDRESS]"
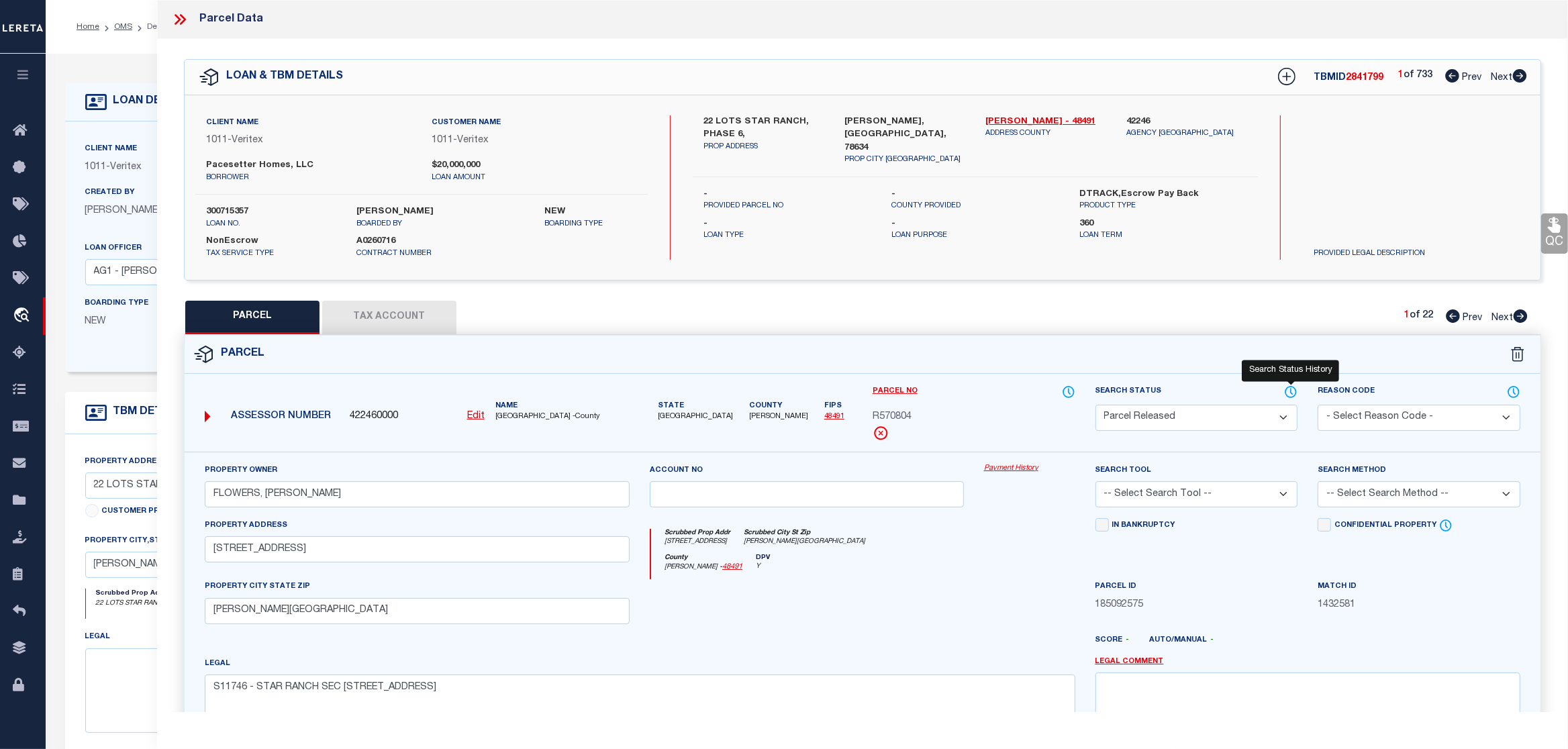
click at [1294, 393] on icon at bounding box center [1290, 392] width 13 height 15
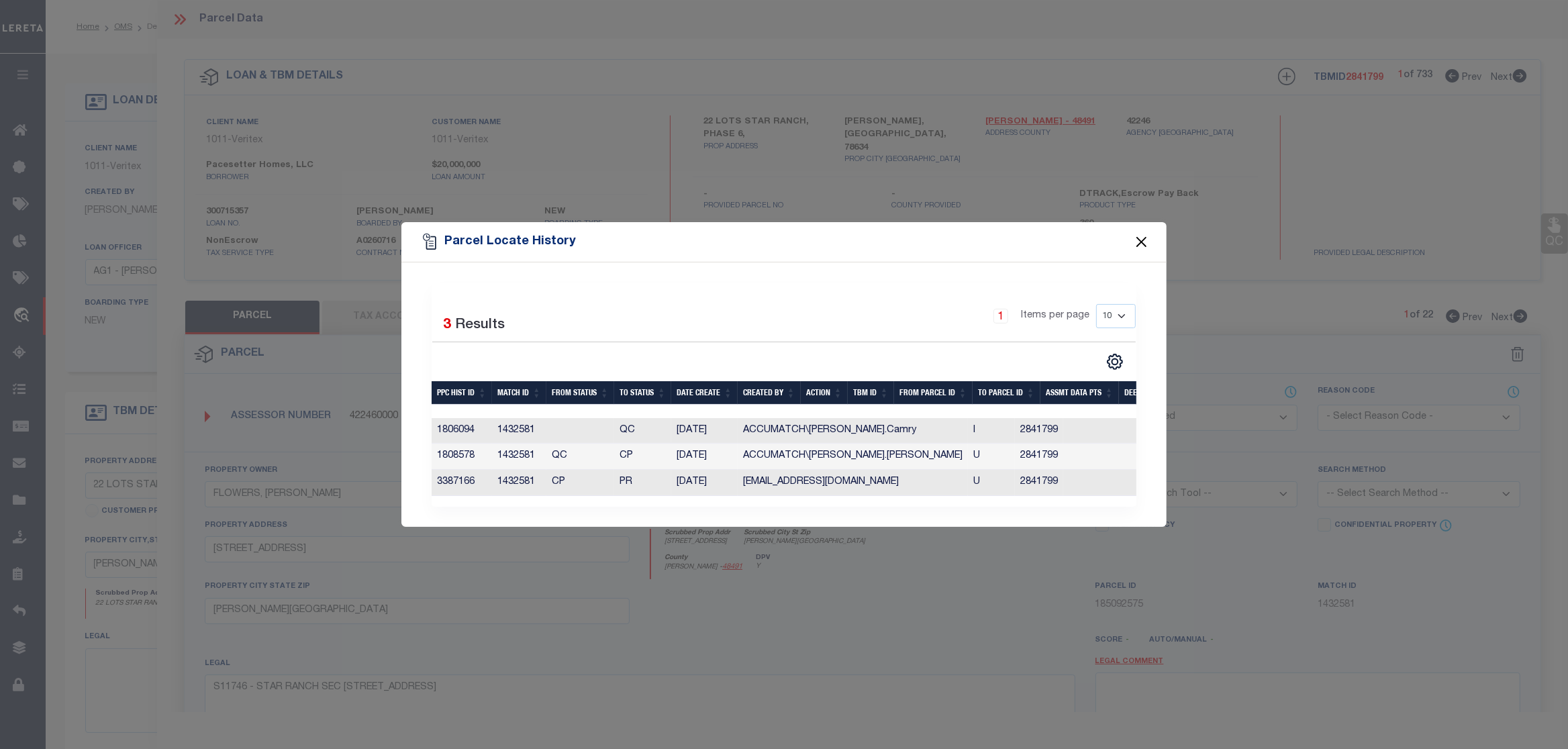
click at [1141, 244] on button "Close" at bounding box center [1141, 241] width 17 height 17
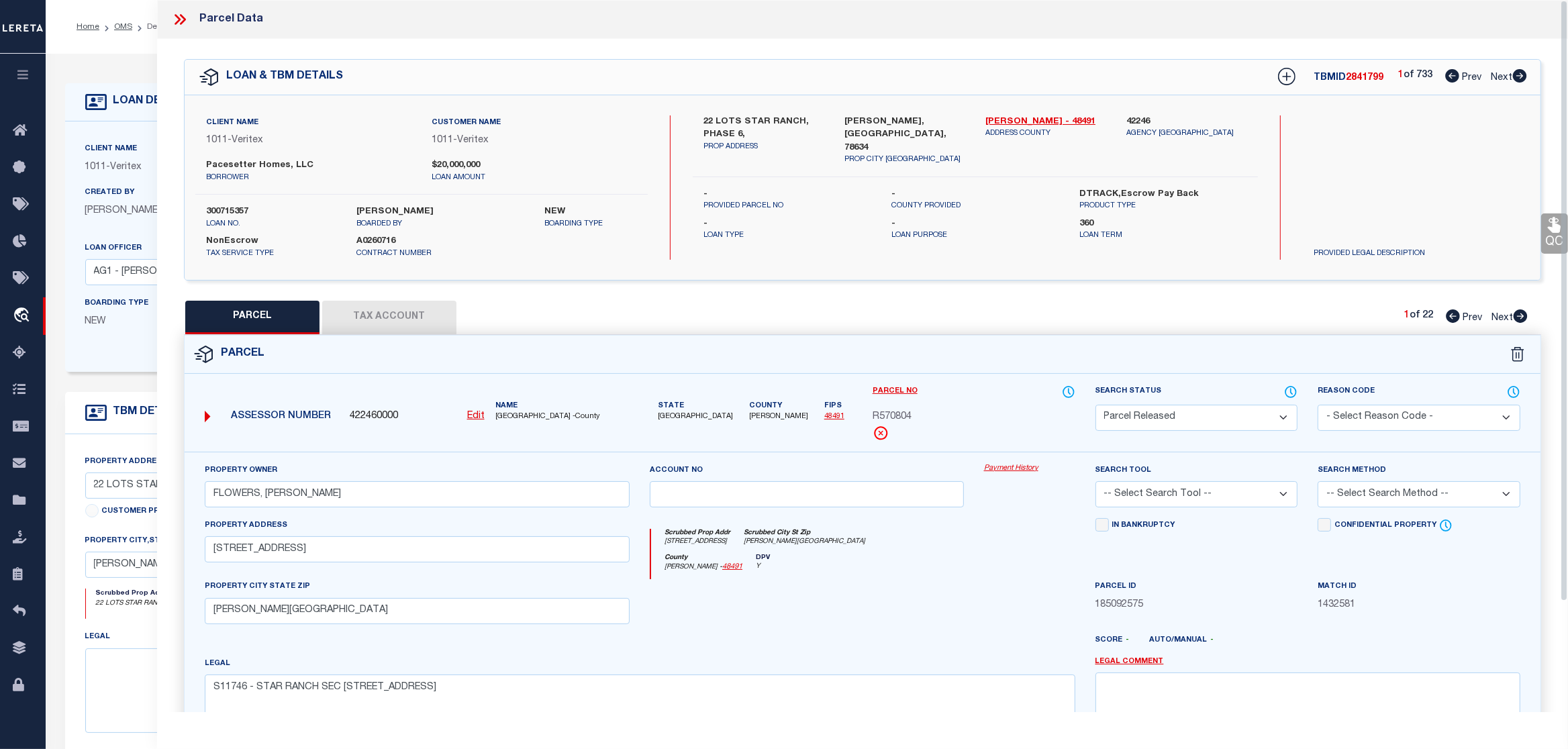
click at [187, 23] on icon at bounding box center [179, 19] width 17 height 17
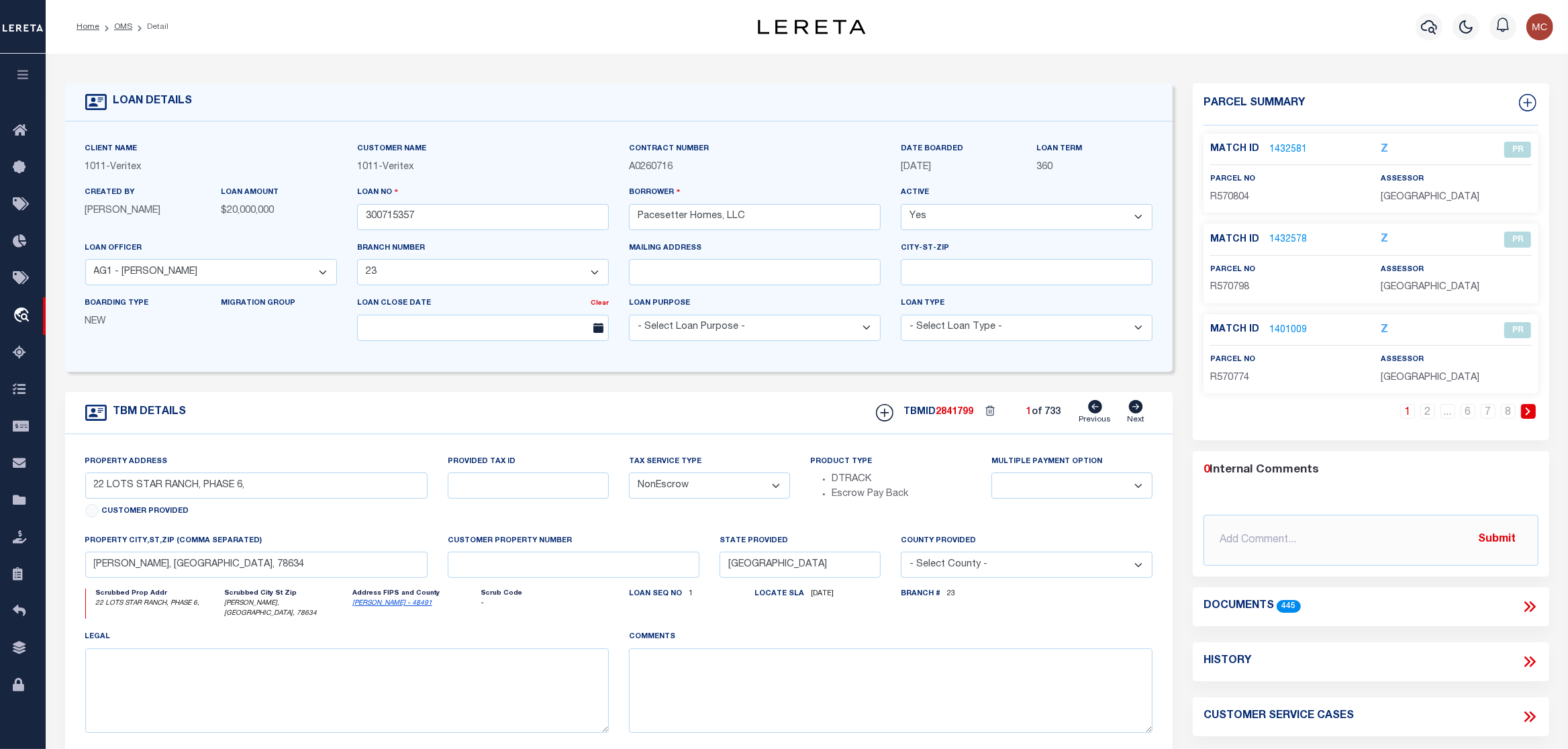
click at [1131, 408] on icon at bounding box center [1135, 407] width 14 height 13
type input "[STREET_ADDRESS]"
type input "Unit 187"
select select
type input "Pflugerville Tx 78660"
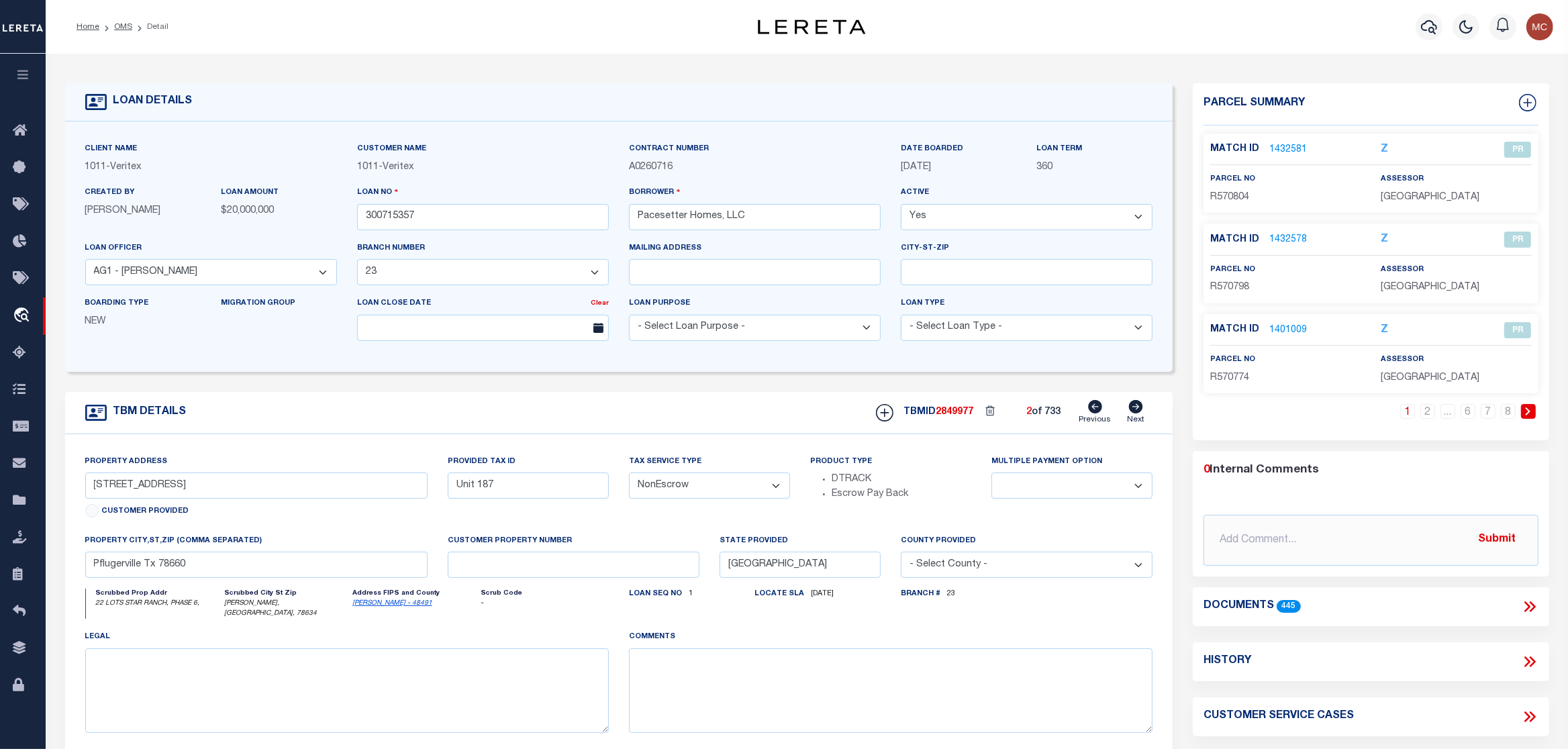
select select "[PERSON_NAME]"
type textarea "See Attached"
type textarea "Unit 187. [PERSON_NAME] [DATE]"
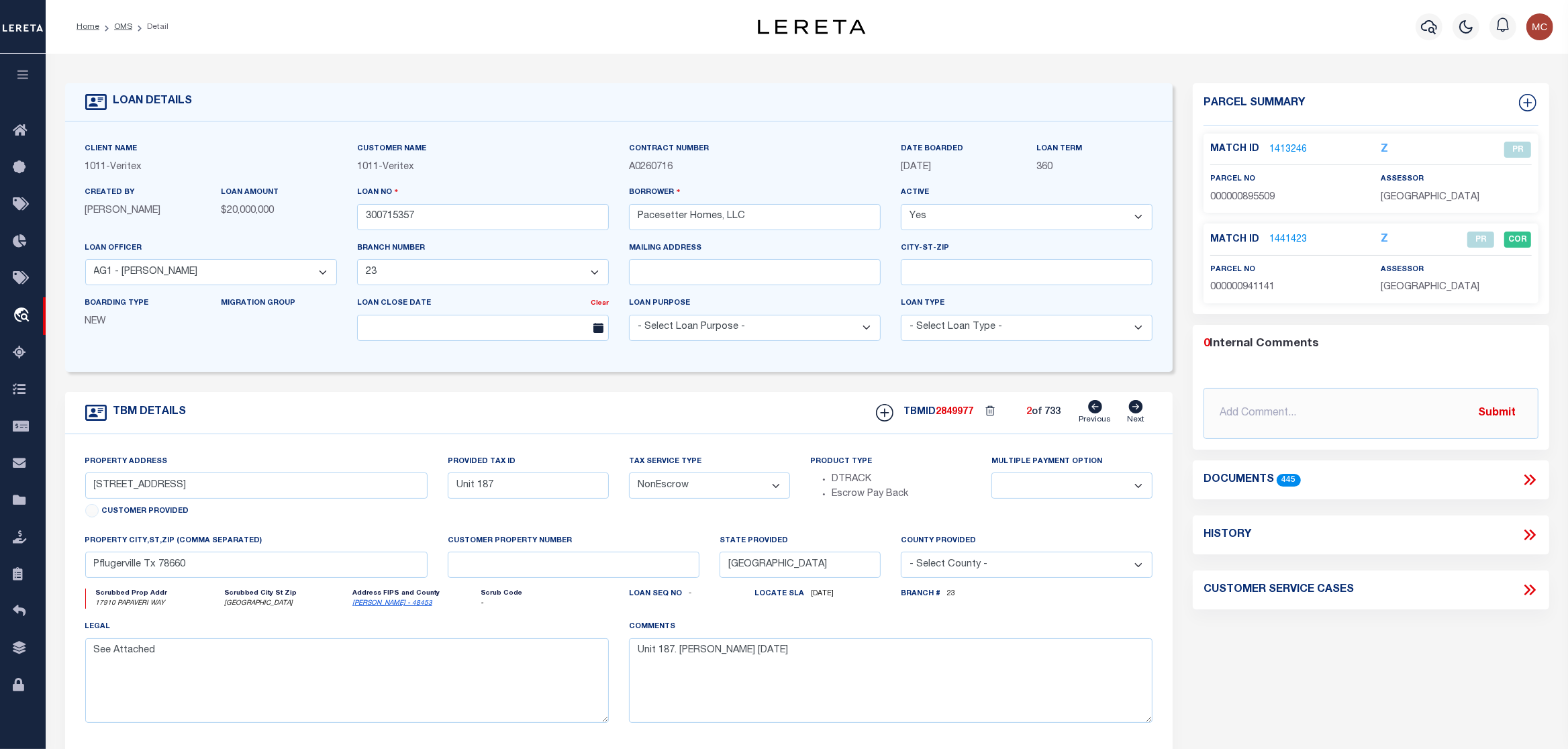
click at [1131, 408] on icon at bounding box center [1135, 407] width 14 height 13
type input "[STREET_ADDRESS]"
select select
type input "Georgetown Tx 78626"
select select "[PERSON_NAME]"
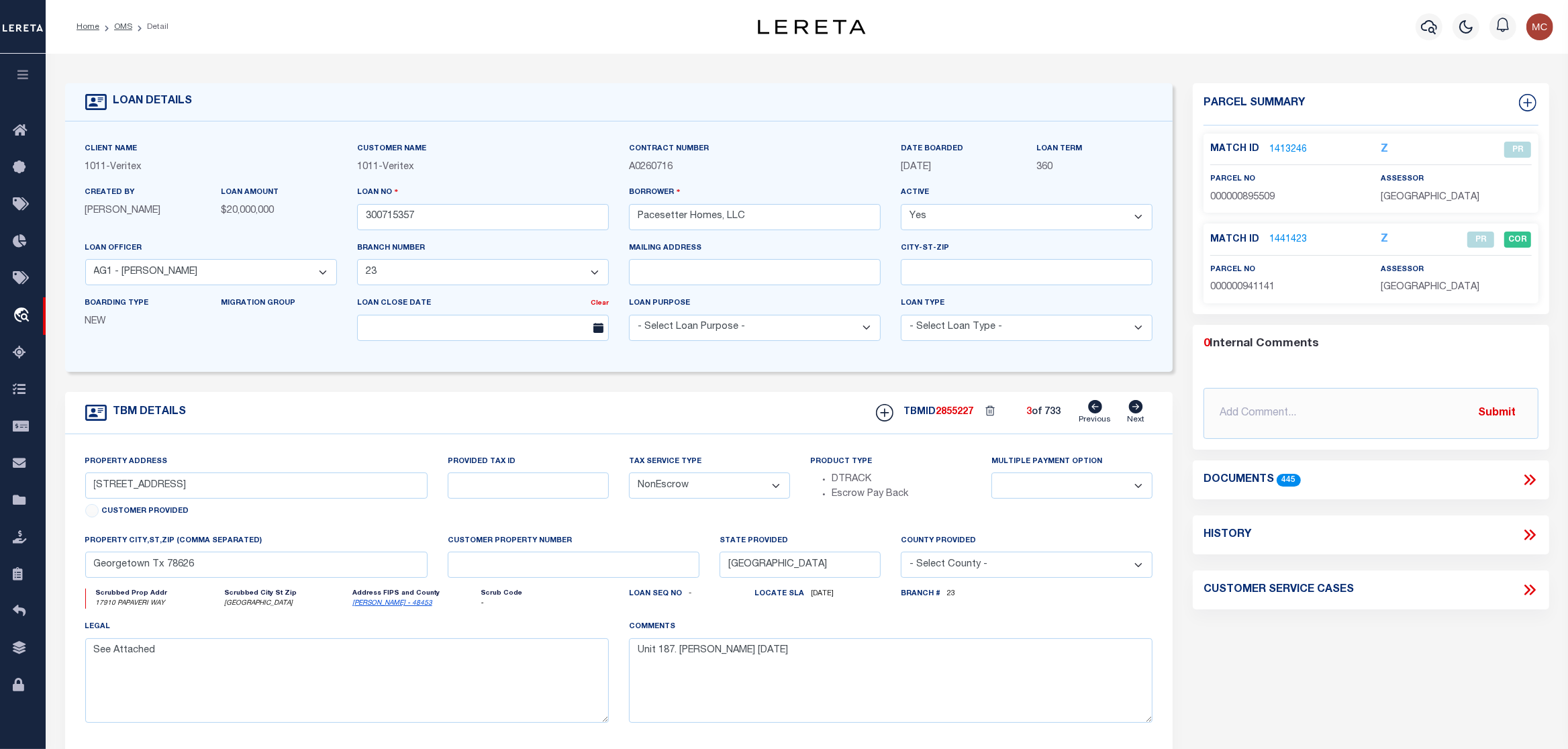
type textarea "Updated from [GEOGRAPHIC_DATA] to [PERSON_NAME] per [PERSON_NAME]"
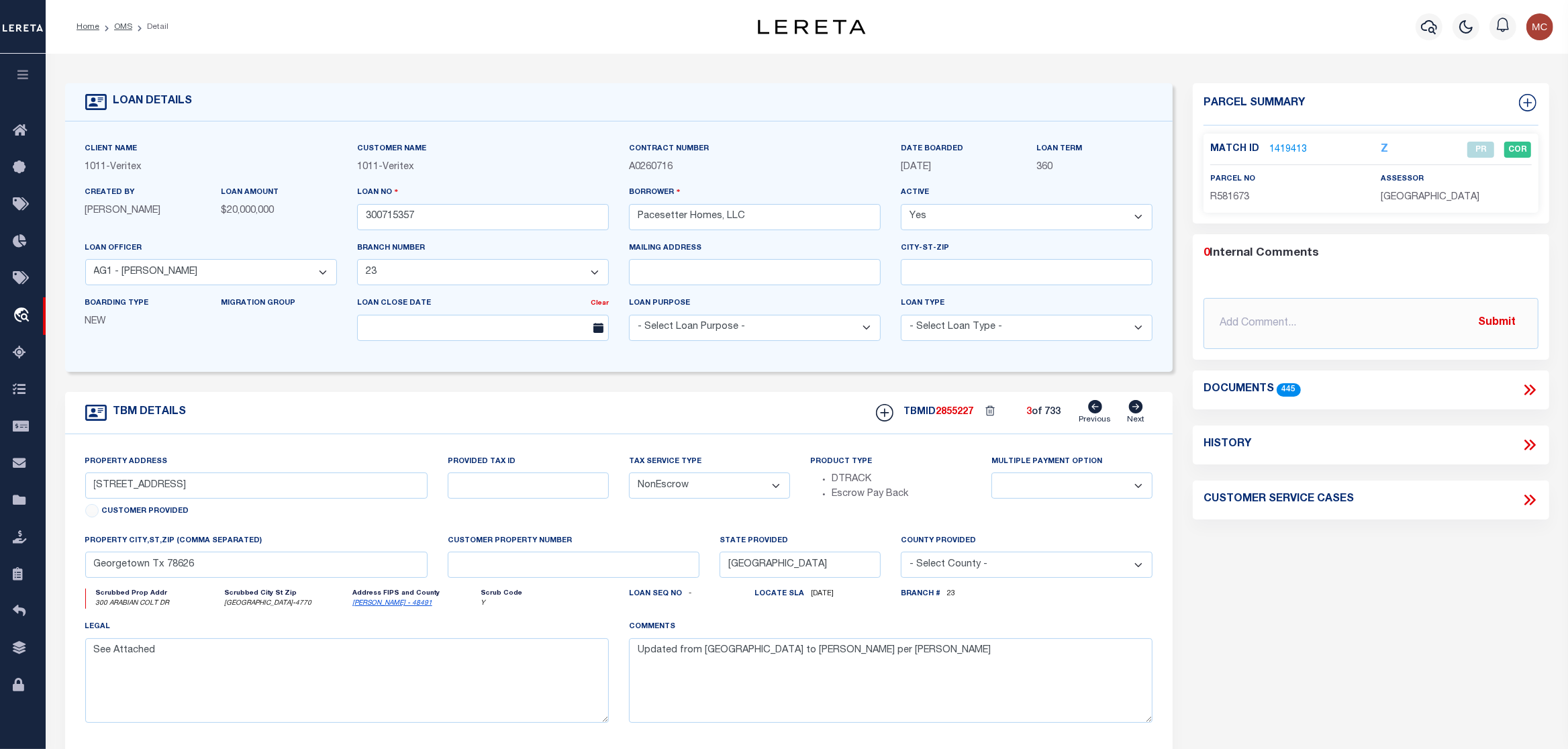
click at [1131, 408] on icon at bounding box center [1135, 407] width 14 height 13
type input "[STREET_ADDRESS][PERSON_NAME]"
select select
type input "San Marcos Tx 78666"
select select "[PERSON_NAME]"
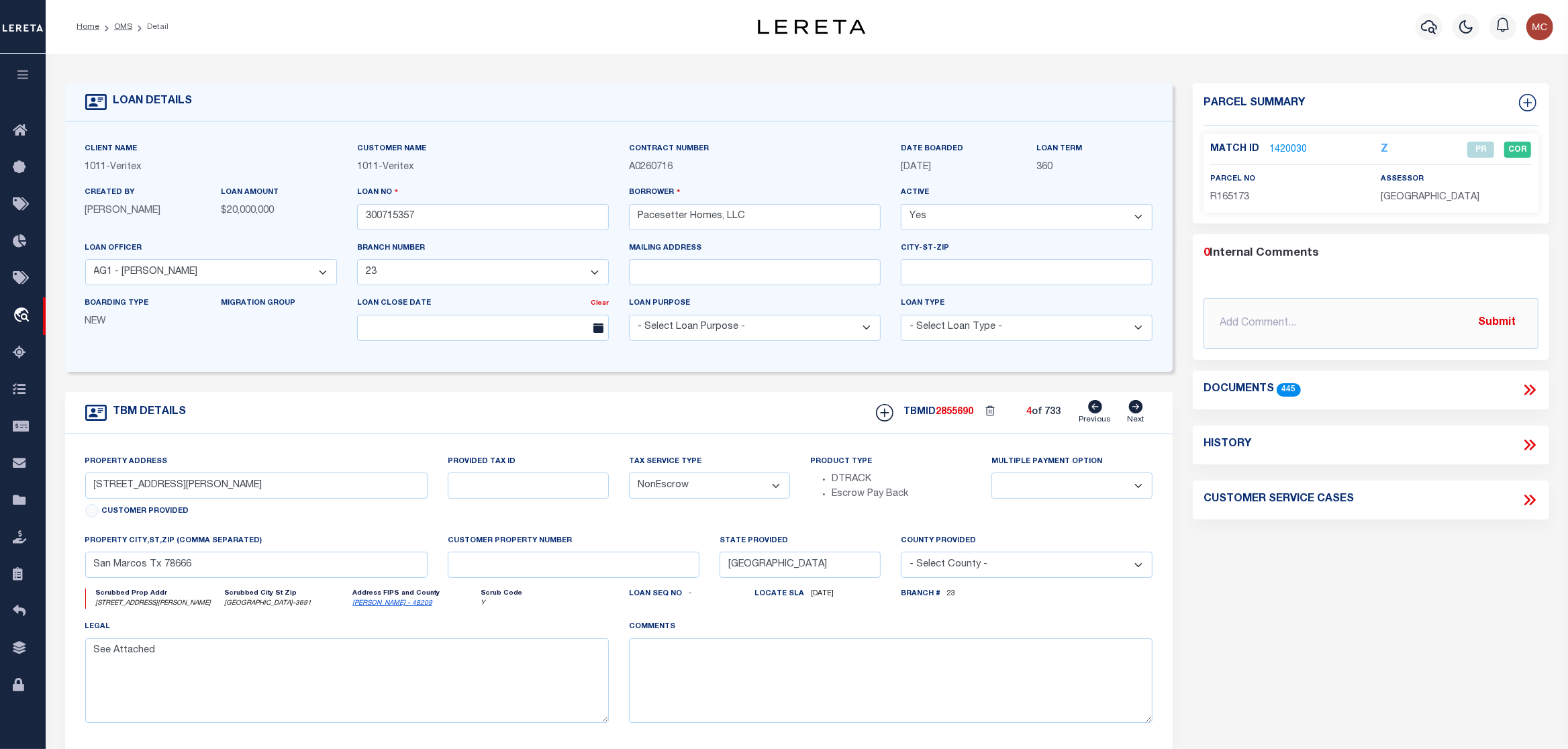
click at [1530, 389] on icon at bounding box center [1529, 389] width 17 height 17
click at [1527, 395] on icon at bounding box center [1529, 389] width 17 height 17
